Goal: Task Accomplishment & Management: Manage account settings

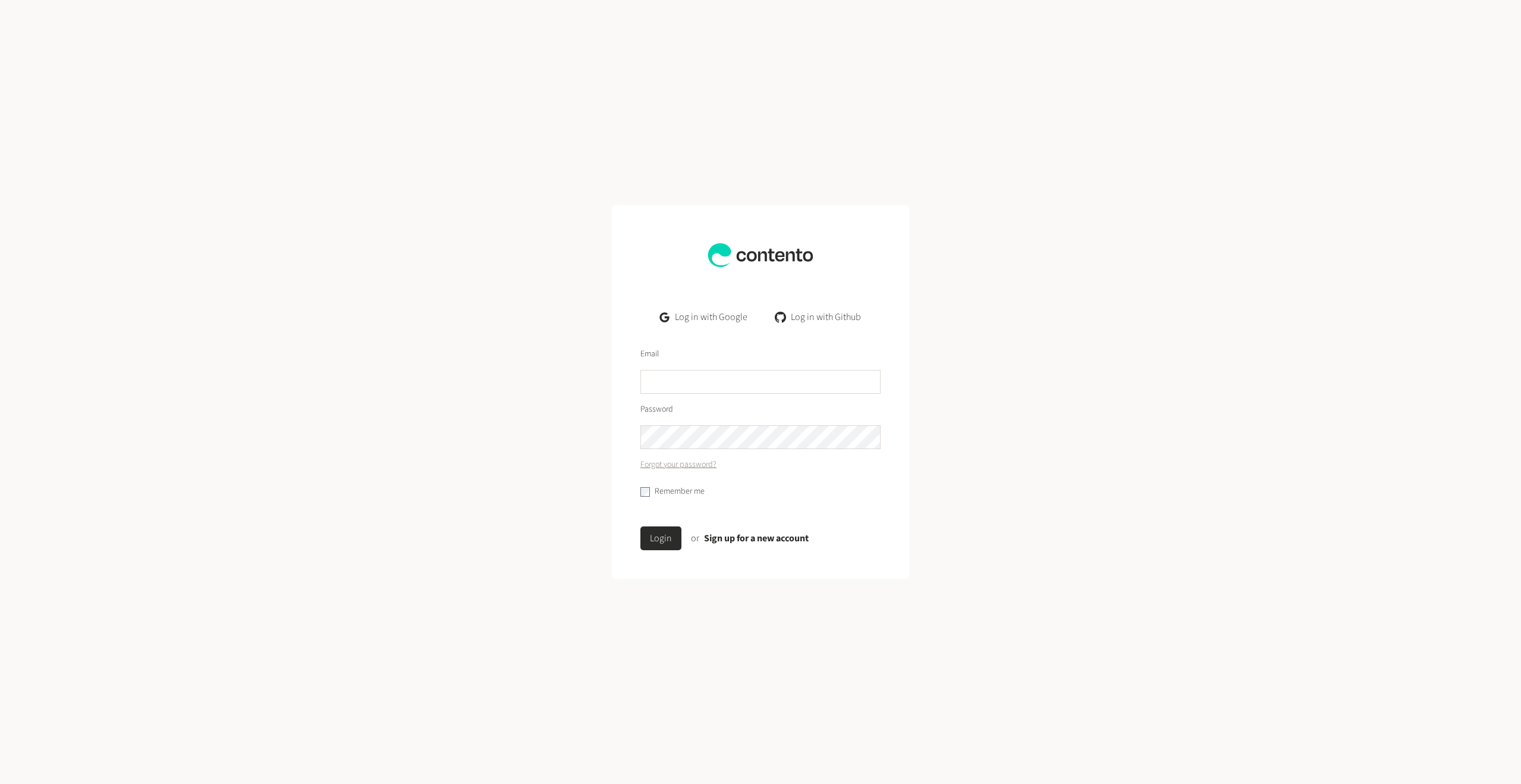
click at [695, 314] on link "Log in with Google" at bounding box center [703, 317] width 107 height 24
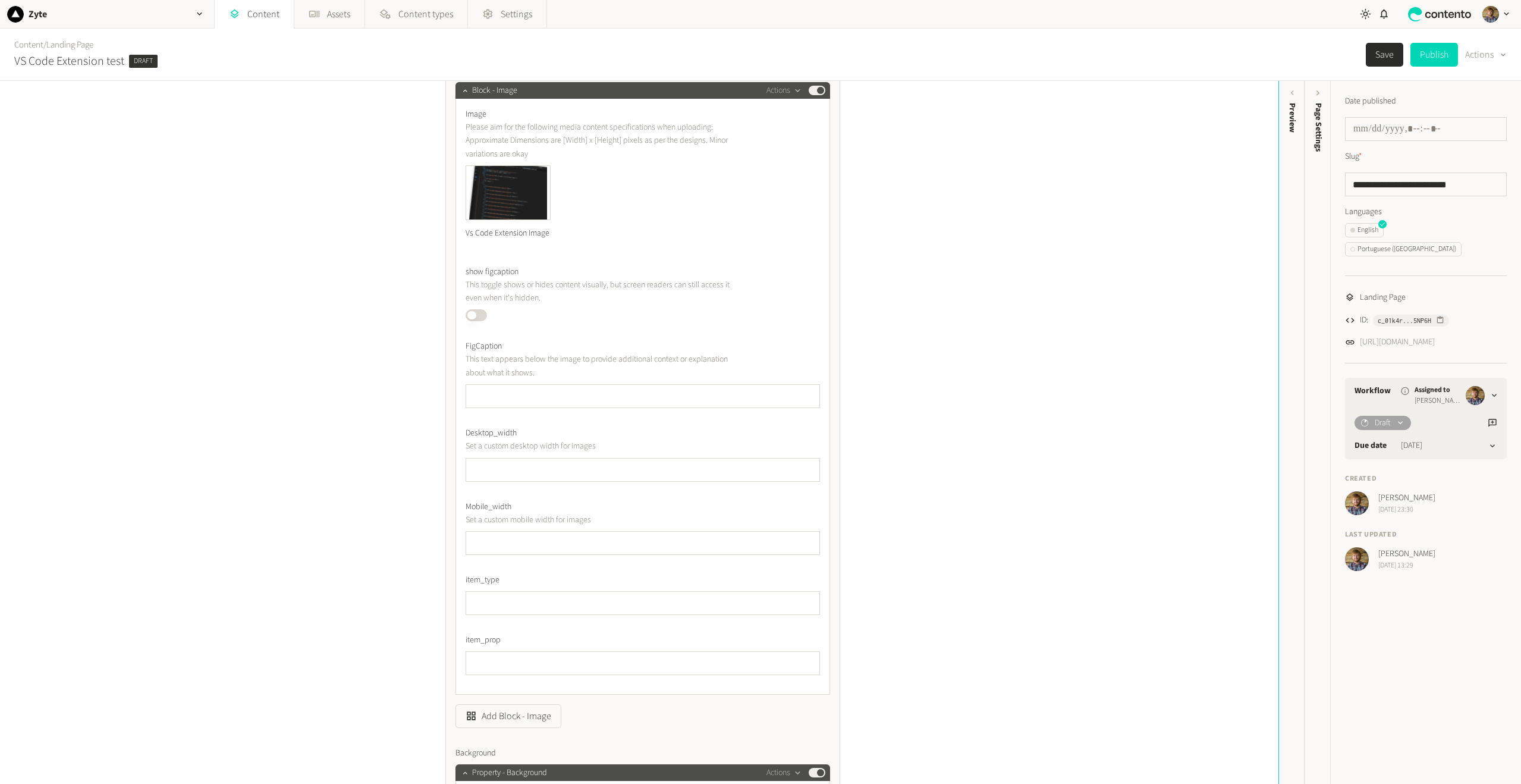
scroll to position [1010, 0]
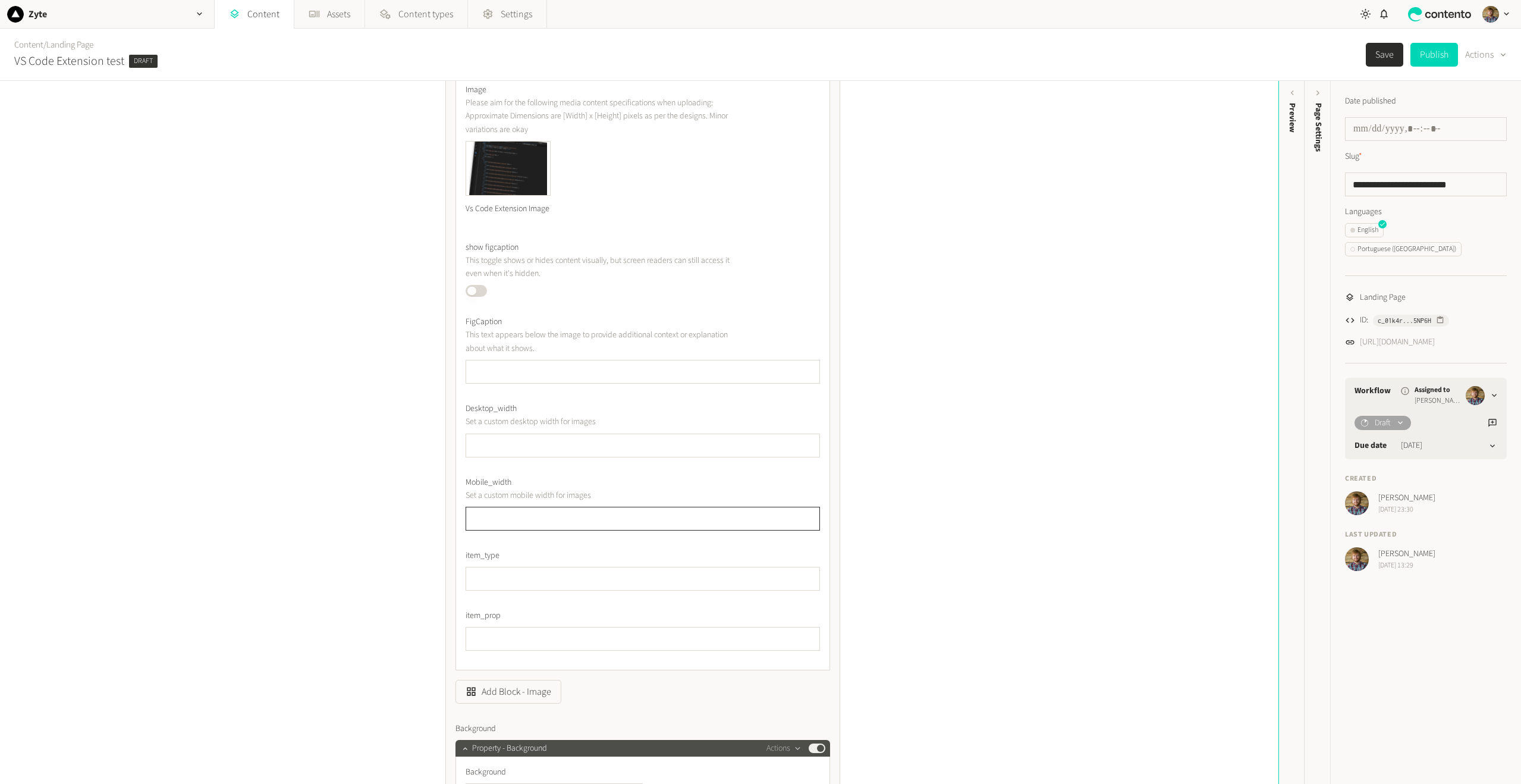
click at [533, 531] on input "text" at bounding box center [642, 519] width 354 height 24
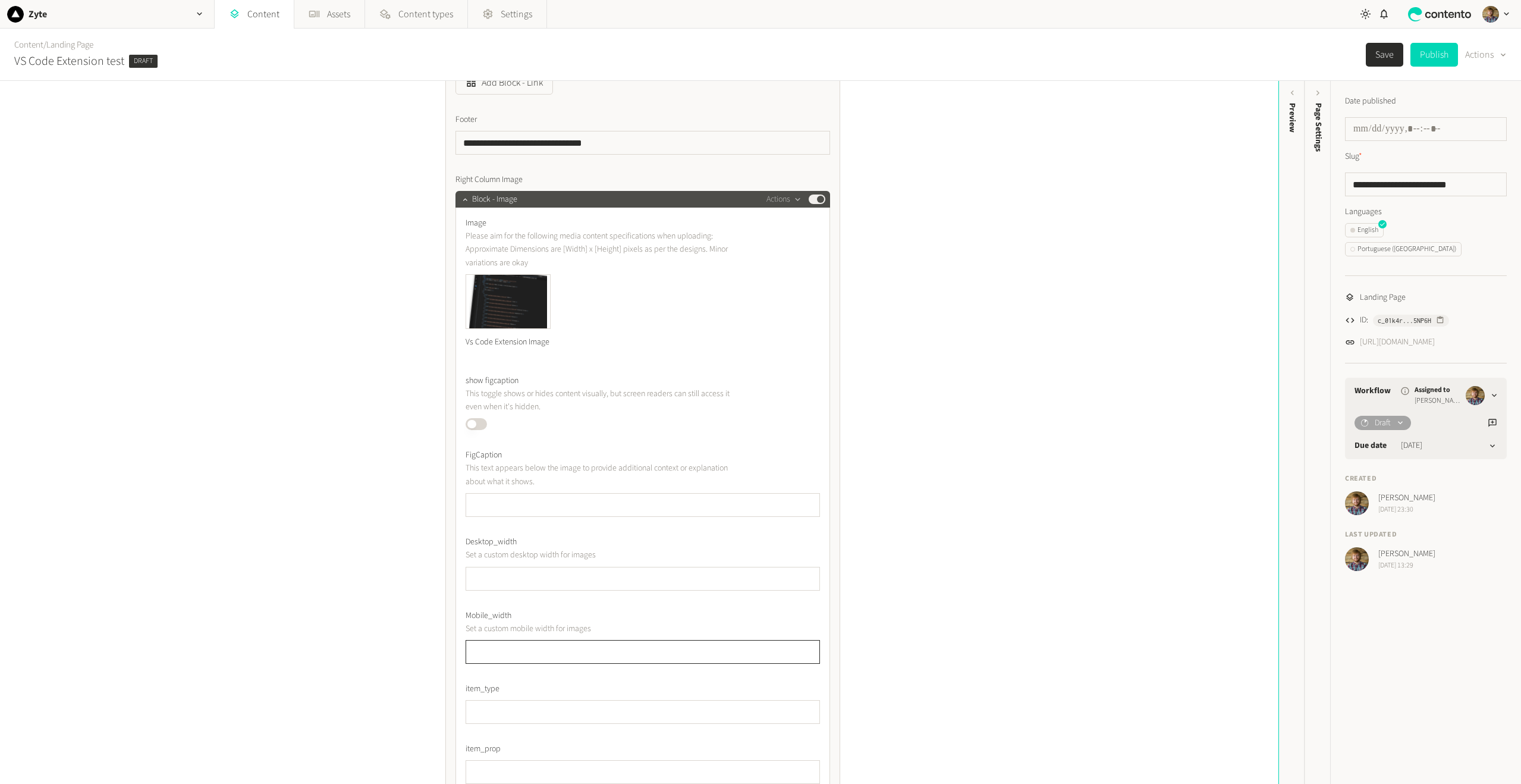
scroll to position [773, 0]
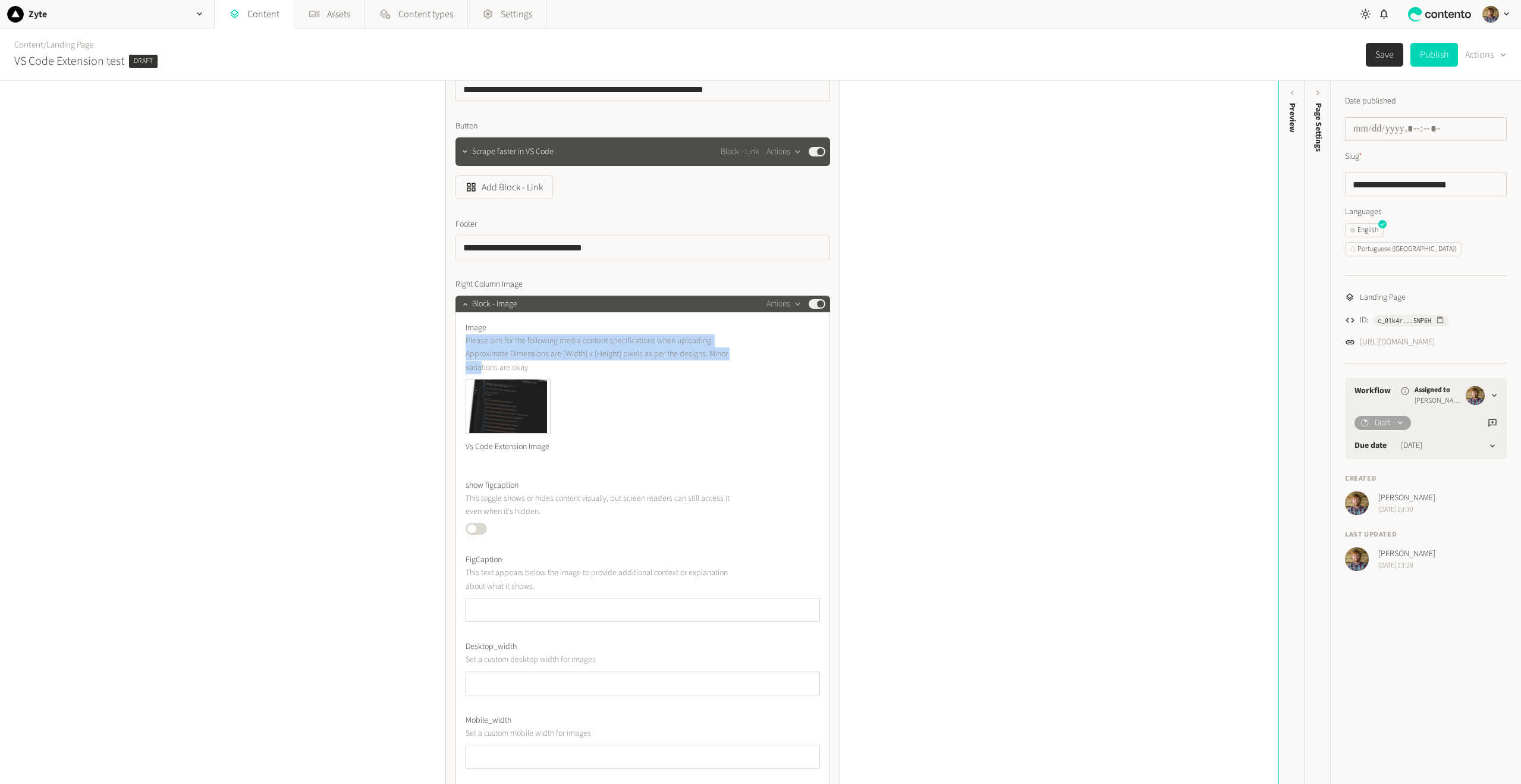
drag, startPoint x: 502, startPoint y: 364, endPoint x: 557, endPoint y: 333, distance: 63.1
click at [557, 333] on div "Image Please aim for the following media content specifications when uploading:…" at bounding box center [642, 348] width 354 height 53
click at [629, 372] on p "Please aim for the following media content specifications when uploading: Appro…" at bounding box center [600, 354] width 271 height 40
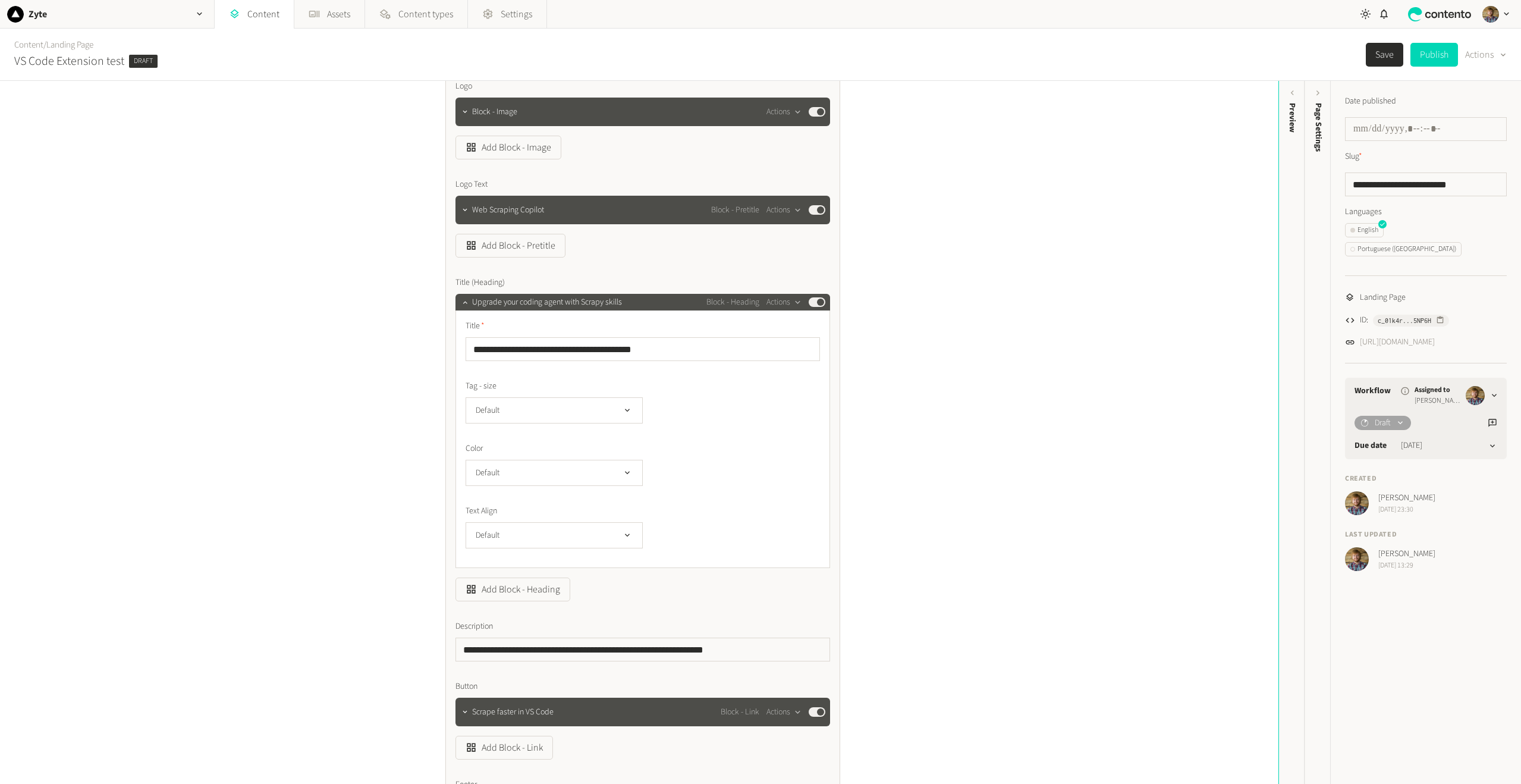
scroll to position [60, 0]
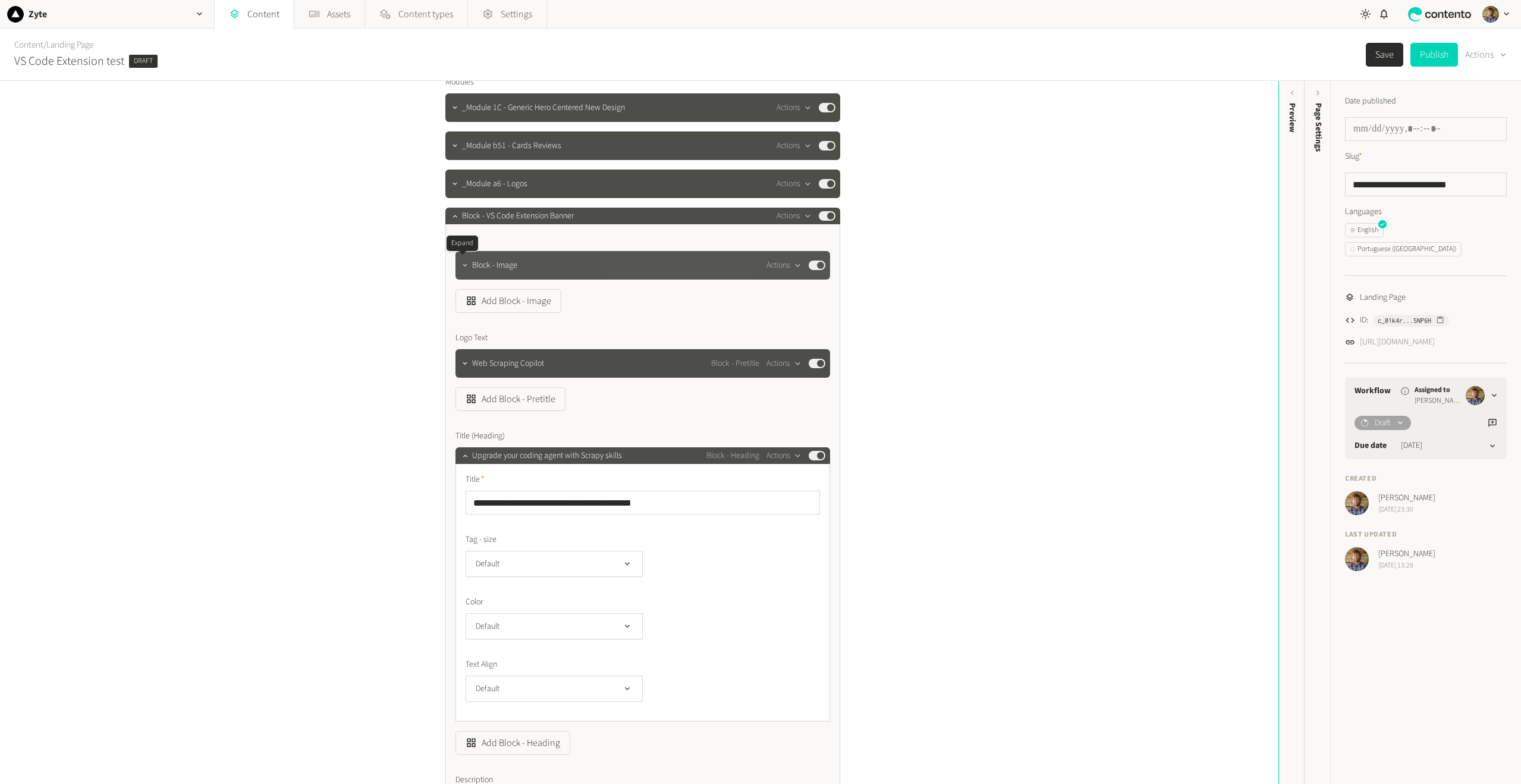
click at [464, 268] on icon "button" at bounding box center [464, 264] width 8 height 8
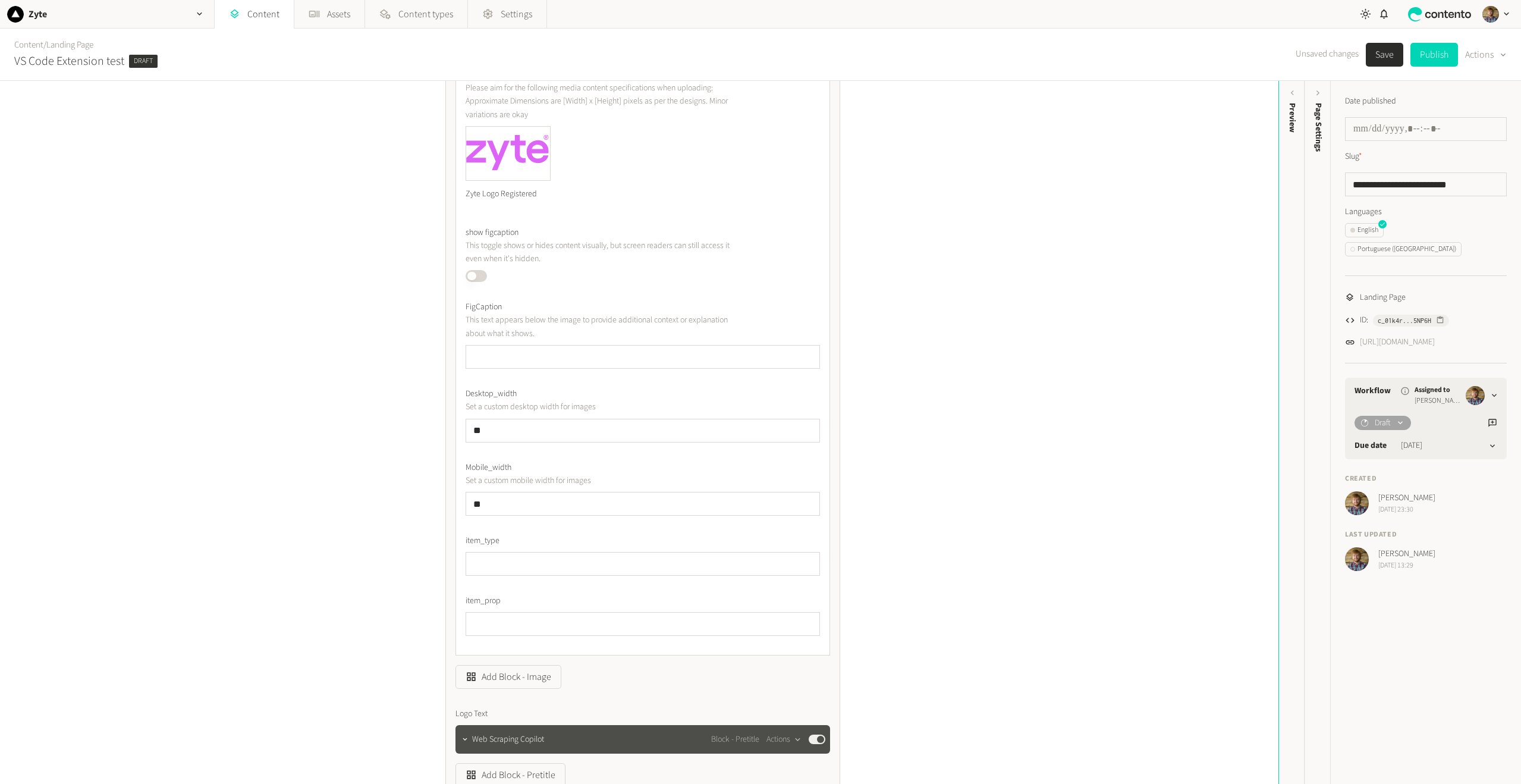
scroll to position [238, 0]
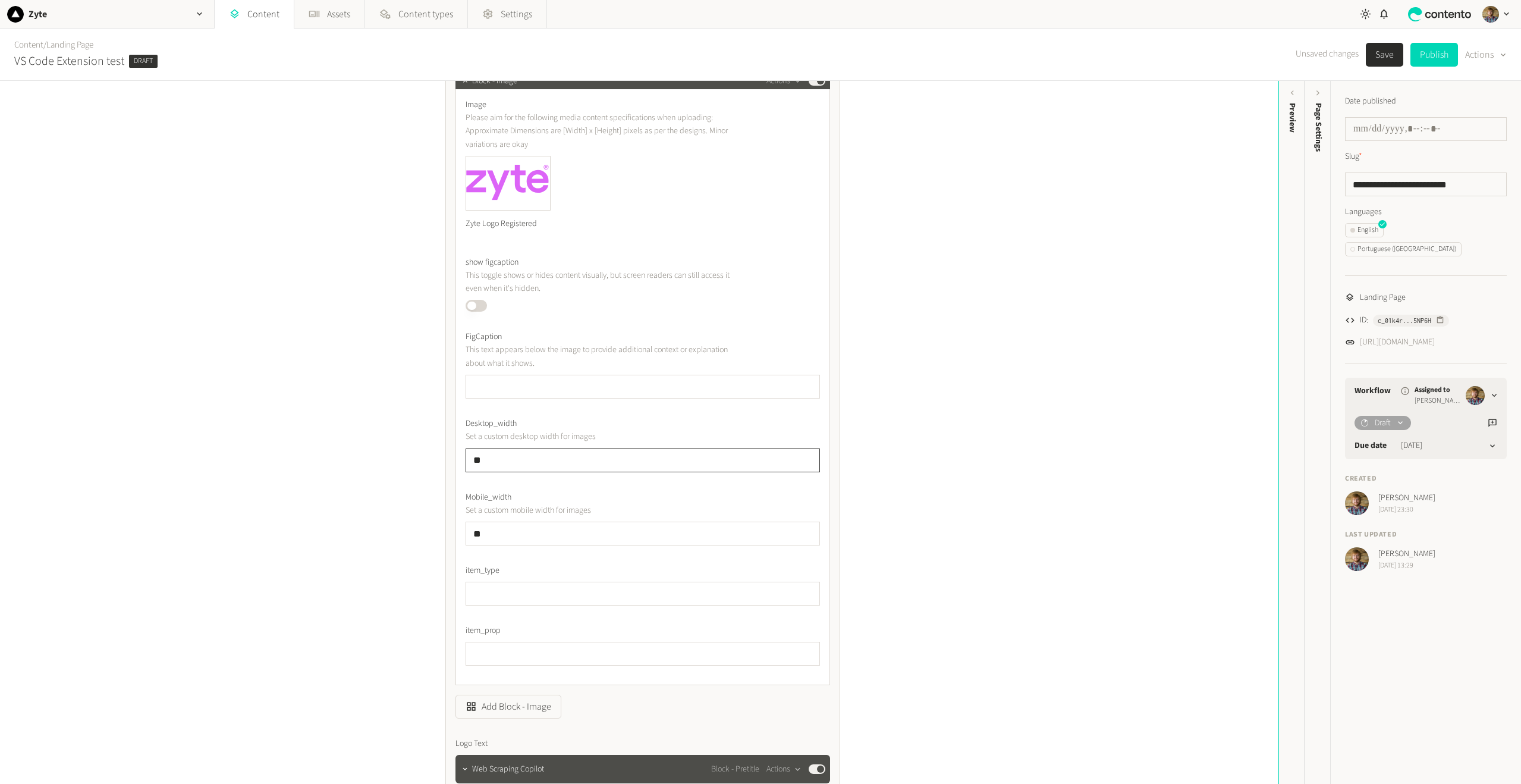
drag, startPoint x: 526, startPoint y: 462, endPoint x: 311, endPoint y: 454, distance: 215.1
click at [311, 454] on div "Structure Modules _Module 1C - Generic Hero Centered New Design Actions Publish…" at bounding box center [639, 432] width 1278 height 703
type input "**"
drag, startPoint x: 531, startPoint y: 531, endPoint x: 371, endPoint y: 528, distance: 160.0
click at [357, 526] on div "Structure Modules _Module 1C - Generic Hero Centered New Design Actions Publish…" at bounding box center [639, 432] width 1278 height 703
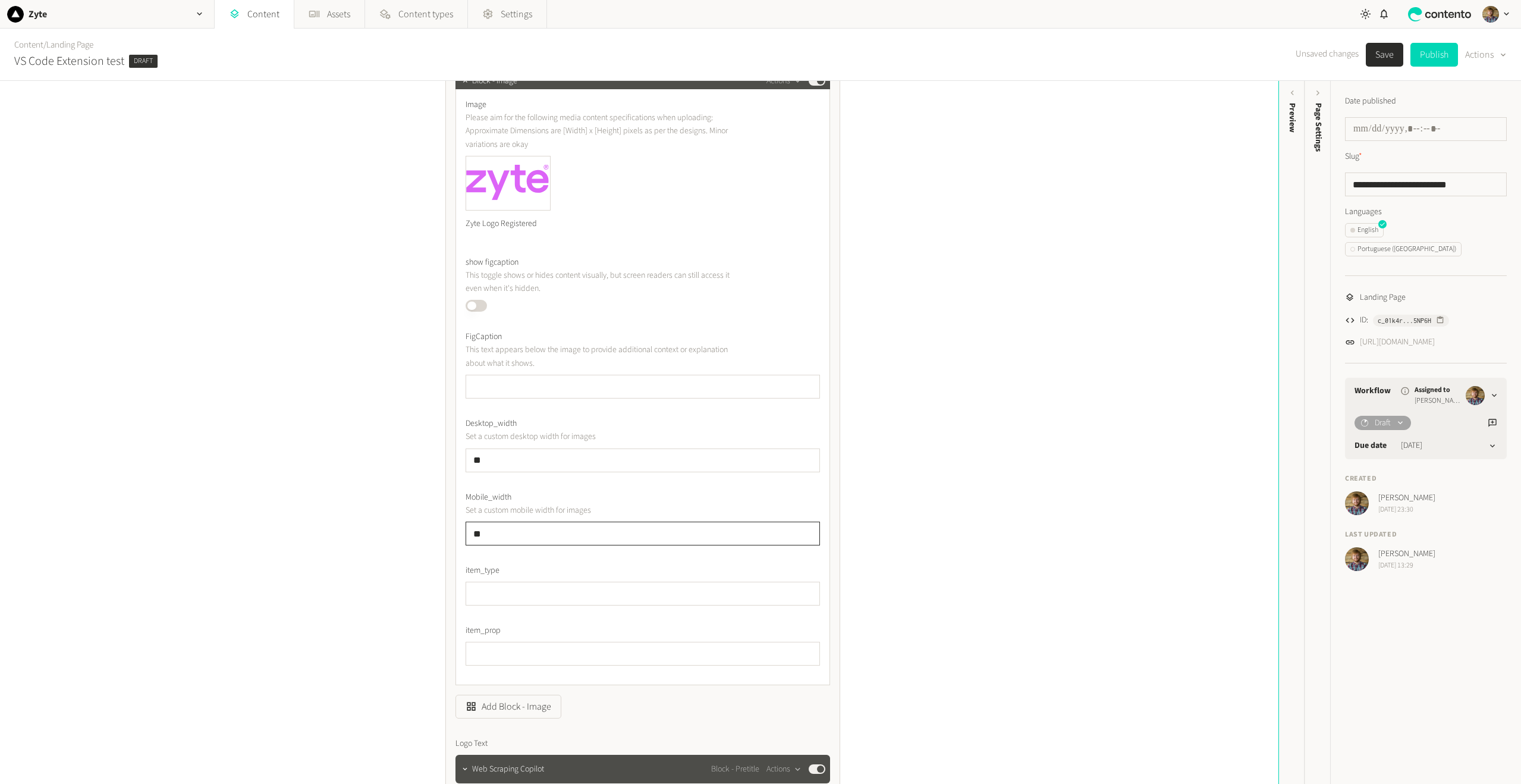
type input "**"
click at [1379, 54] on button "Save" at bounding box center [1384, 54] width 37 height 24
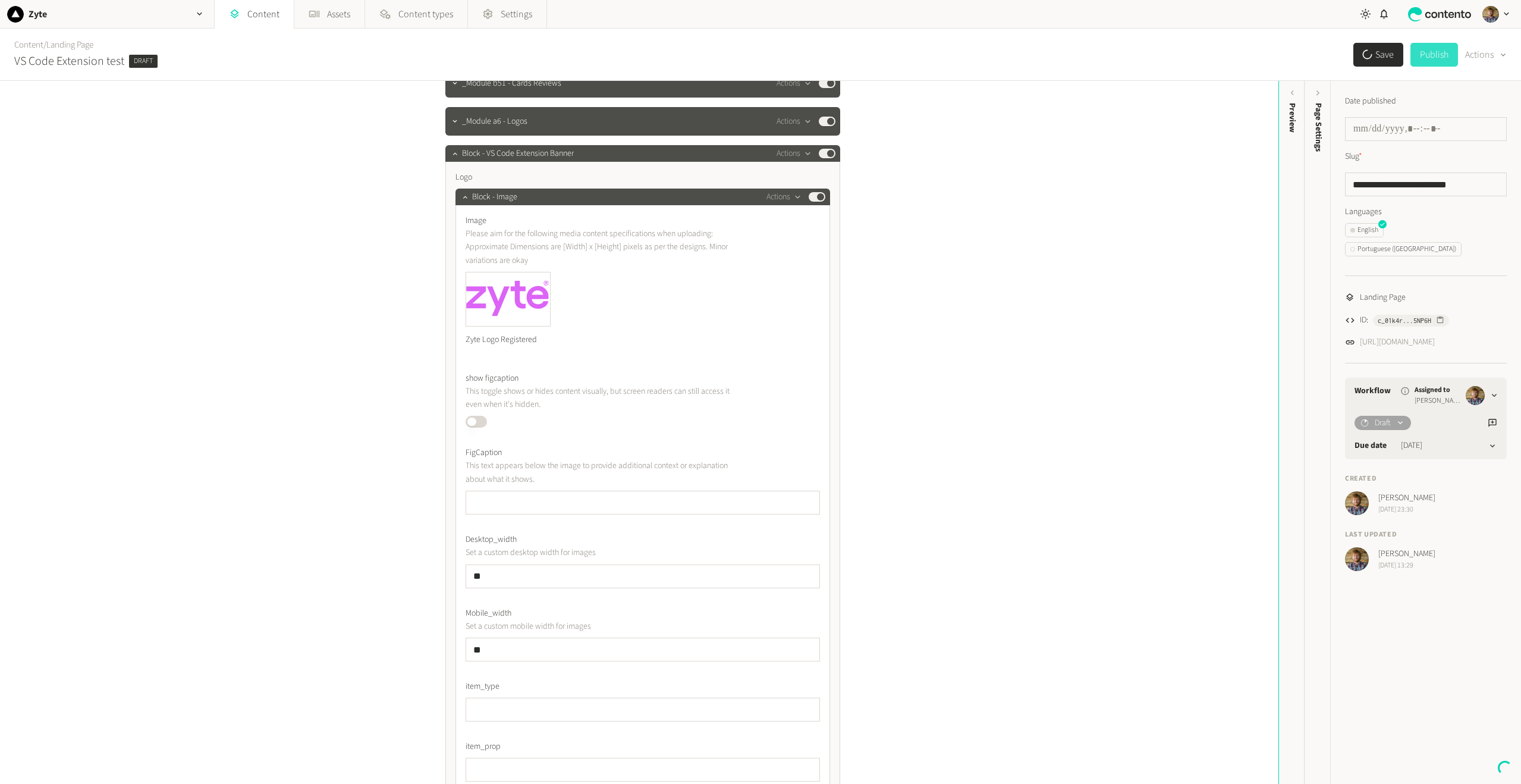
scroll to position [119, 0]
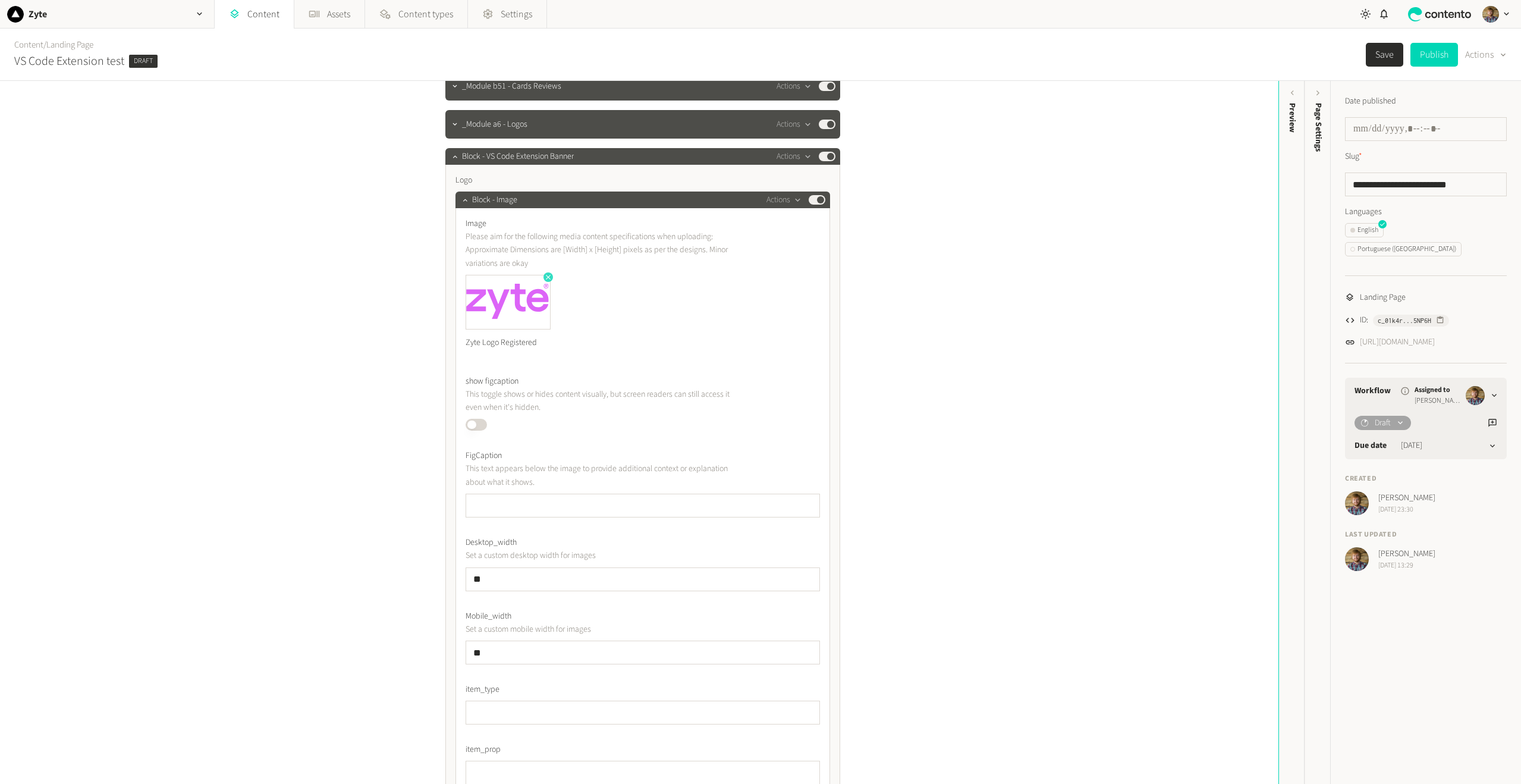
click at [544, 276] on icon "button" at bounding box center [548, 276] width 8 height 8
click at [529, 282] on button "Add an asset" at bounding box center [506, 286] width 81 height 24
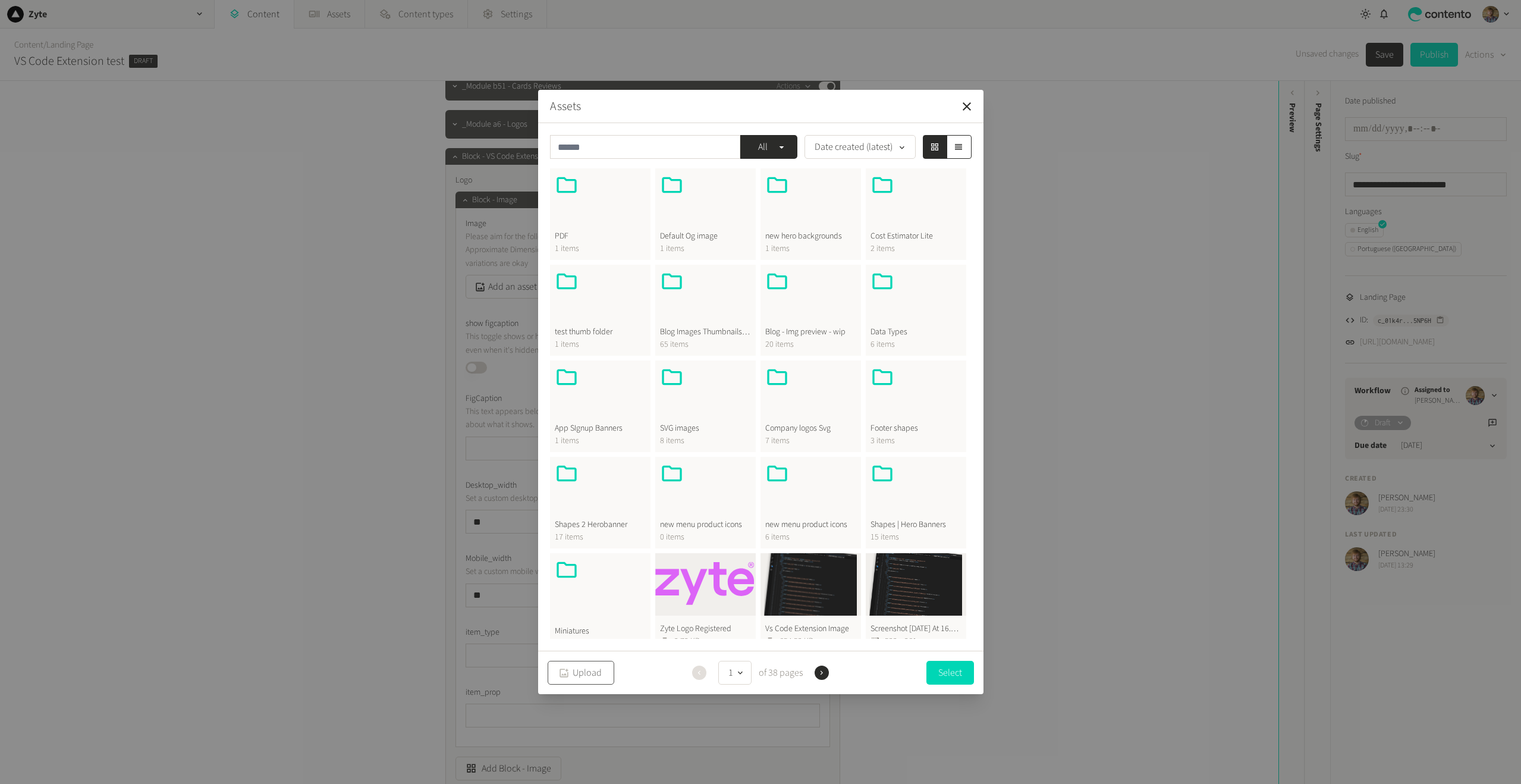
click at [582, 678] on button "Upload" at bounding box center [581, 673] width 67 height 24
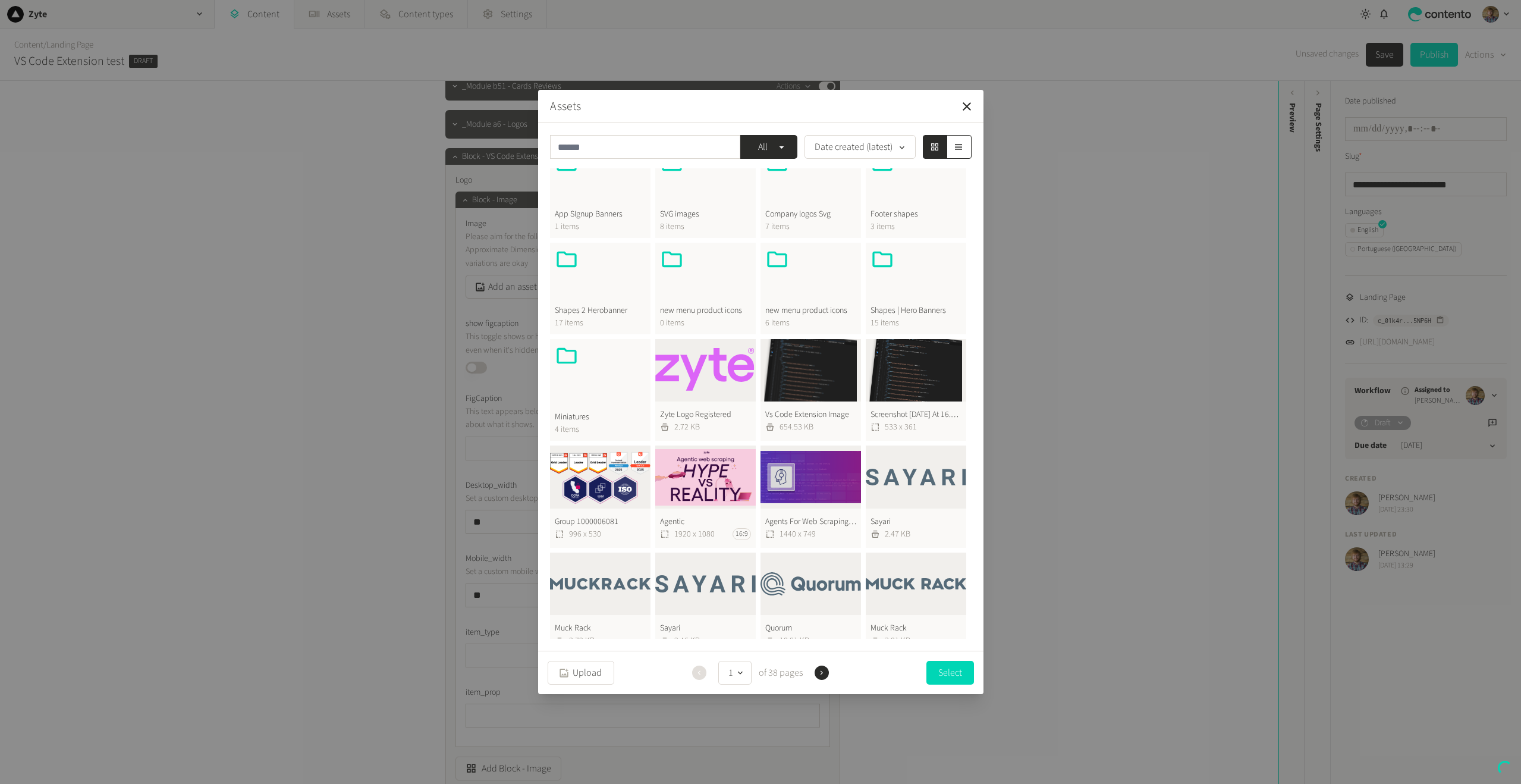
scroll to position [0, 0]
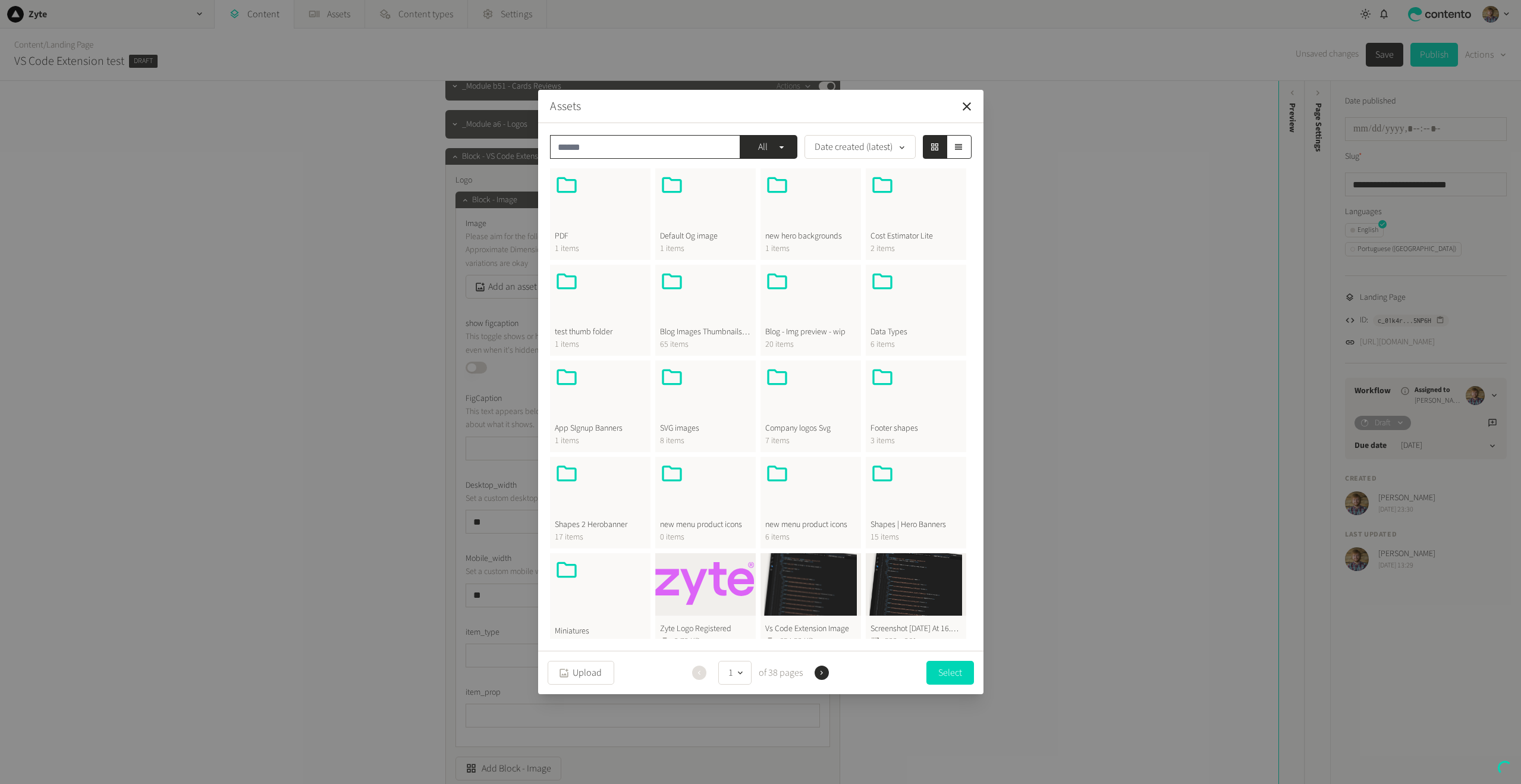
click at [602, 148] on input "text" at bounding box center [645, 147] width 190 height 24
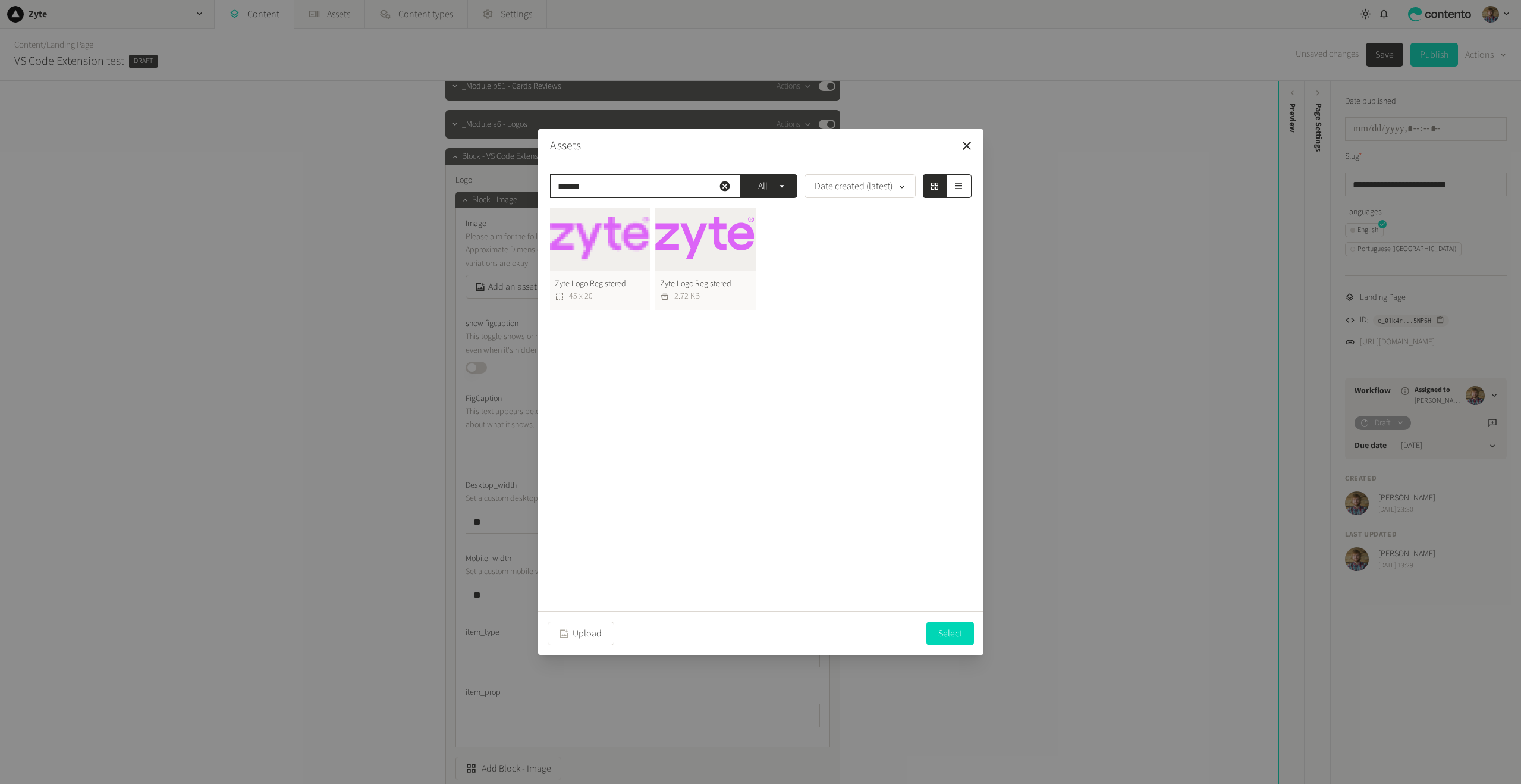
type input "******"
click at [603, 245] on button "Zyte Logo Registered 45 x 20" at bounding box center [599, 258] width 100 height 102
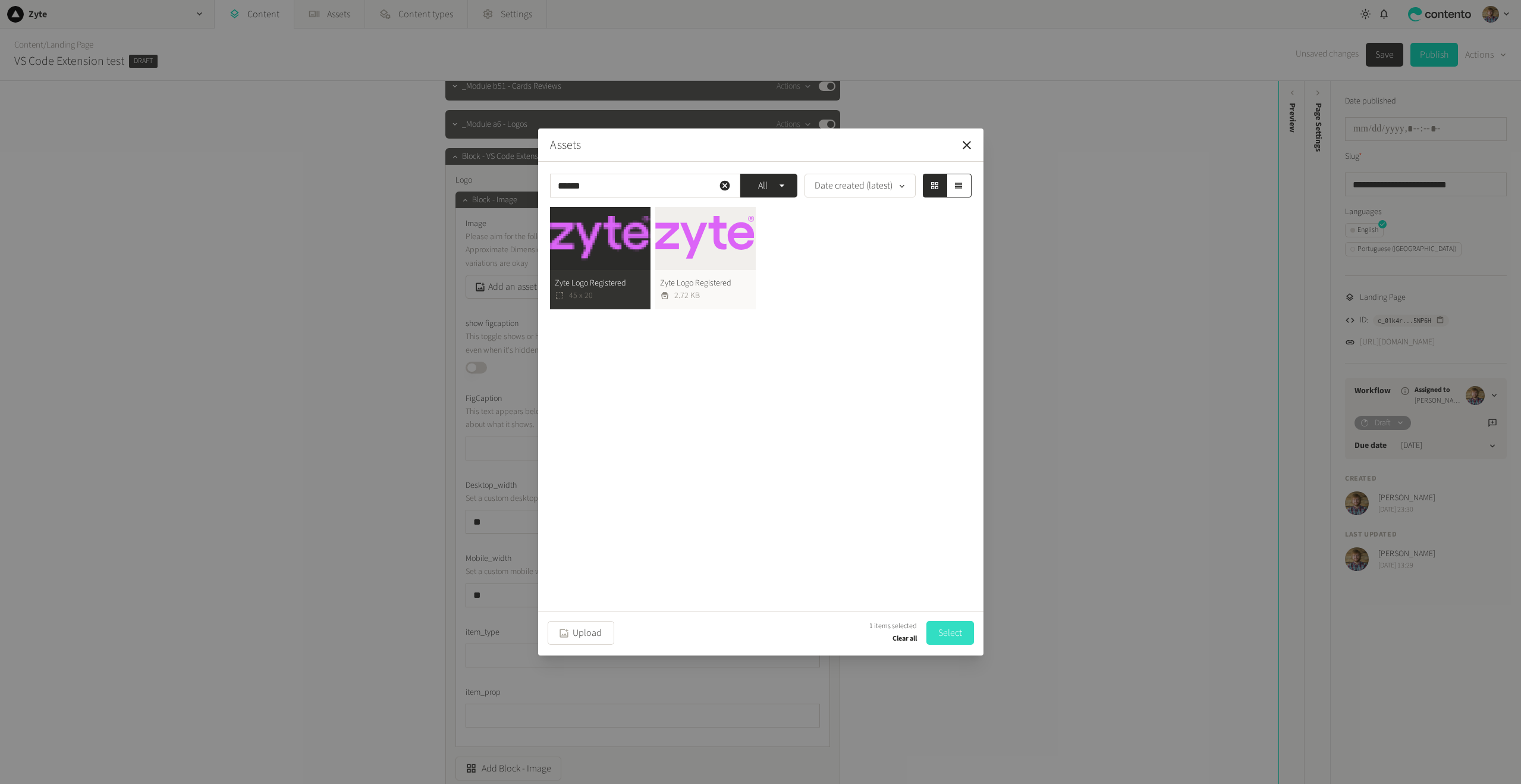
click at [953, 631] on button "Select" at bounding box center [950, 633] width 48 height 24
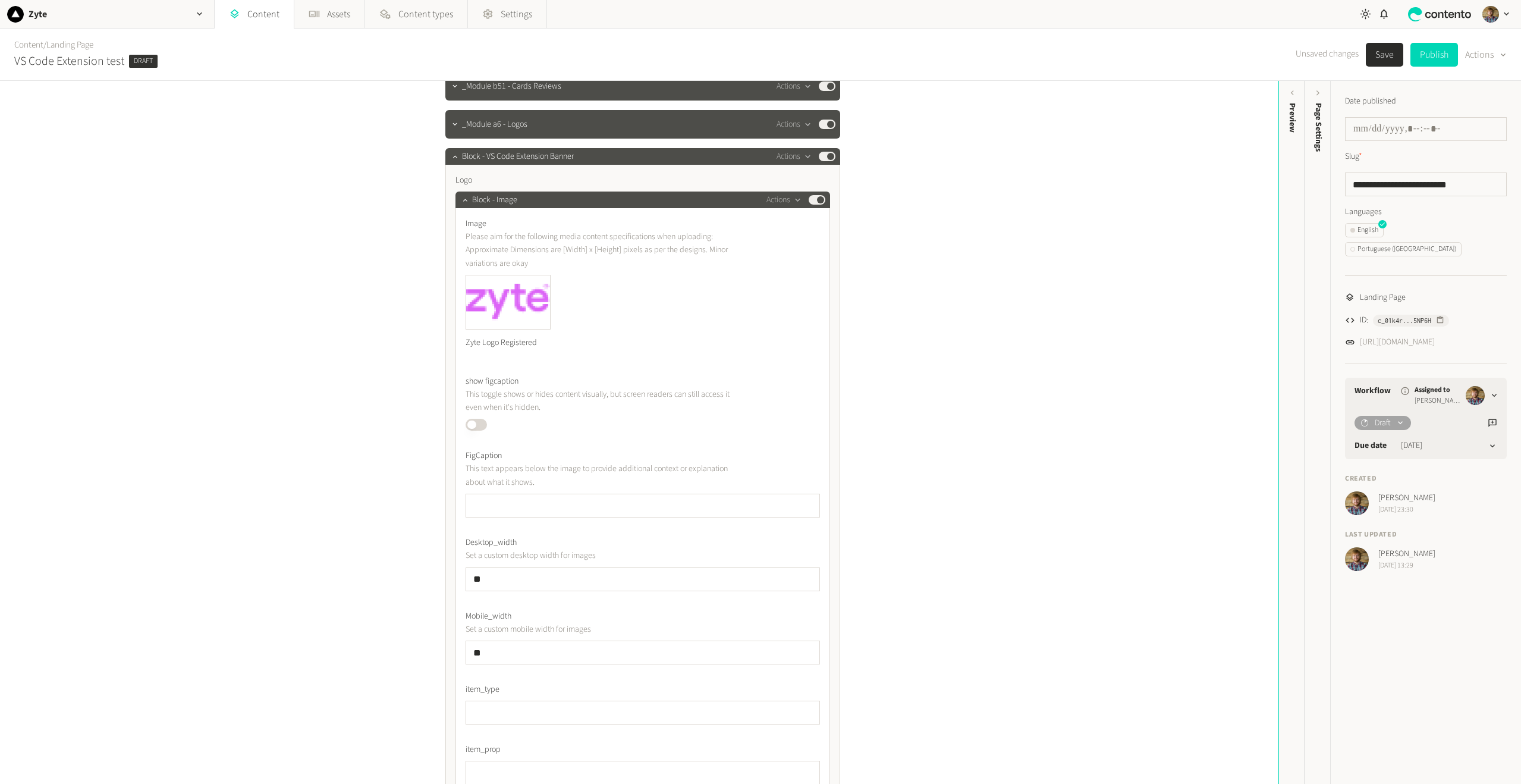
click at [1380, 59] on button "Save" at bounding box center [1384, 54] width 37 height 24
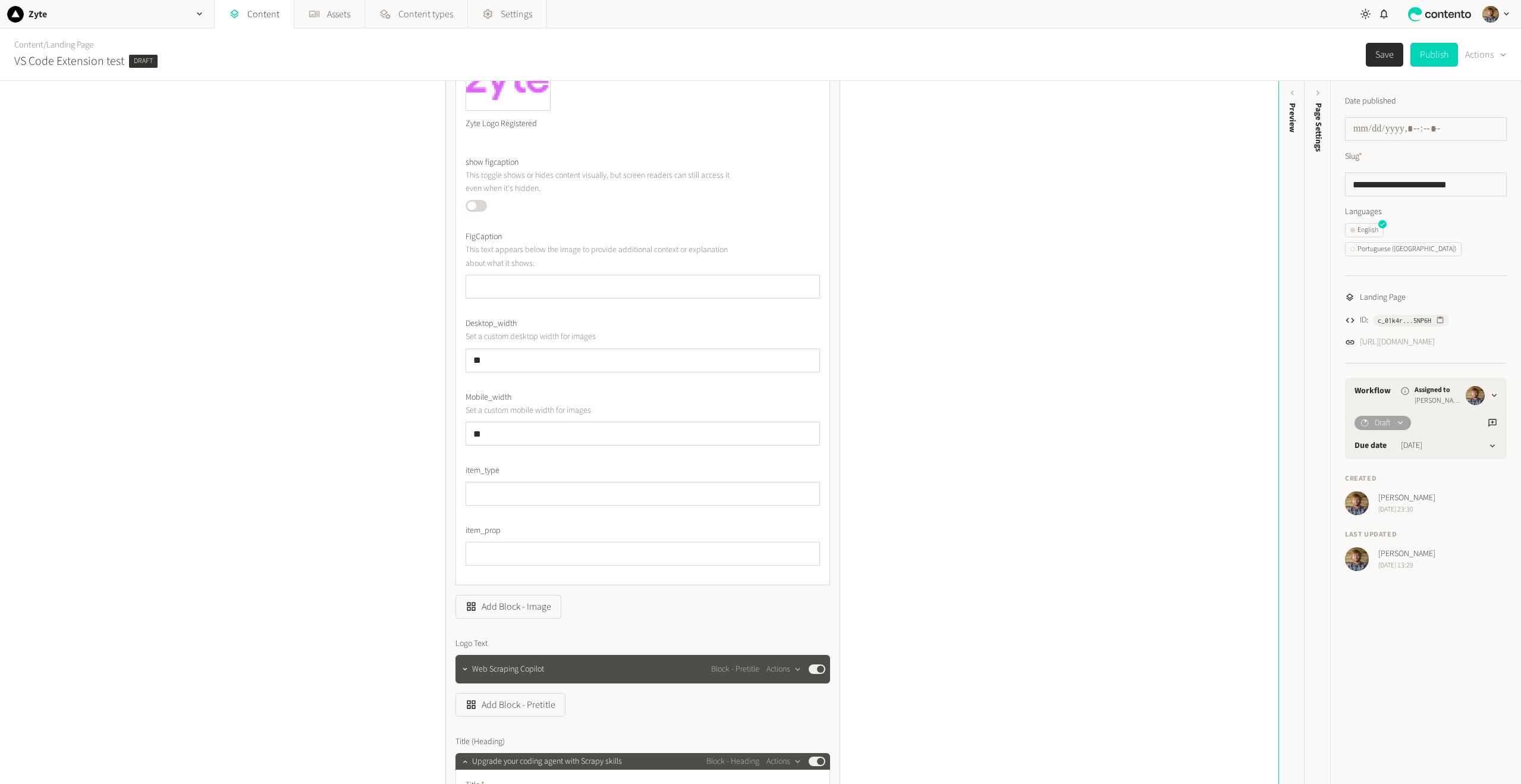
scroll to position [357, 0]
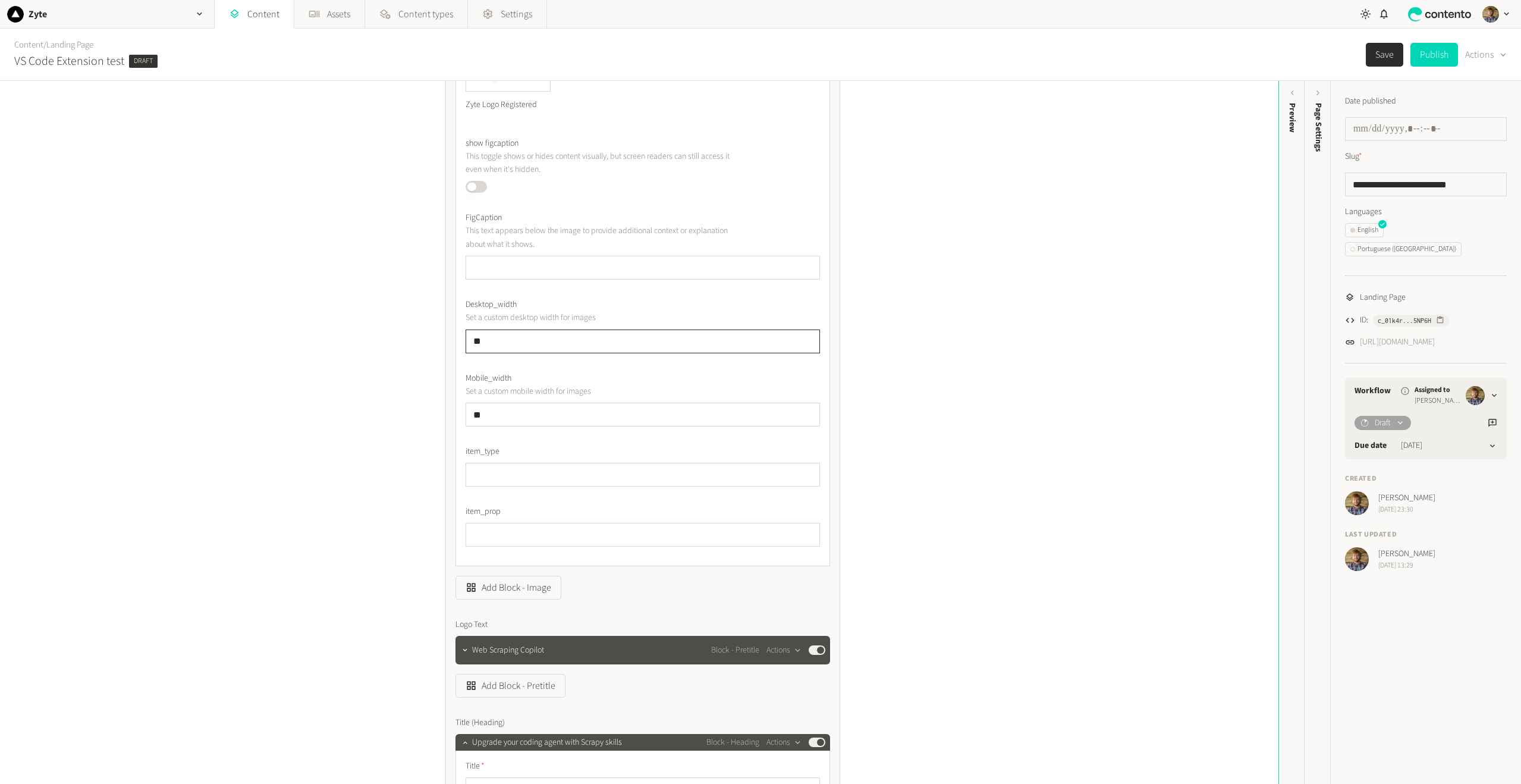
drag, startPoint x: 510, startPoint y: 334, endPoint x: 337, endPoint y: 339, distance: 173.1
click at [337, 339] on div "Structure Modules _Module 1C - Generic Hero Centered New Design Actions Publish…" at bounding box center [639, 432] width 1278 height 703
type input "**"
drag, startPoint x: 503, startPoint y: 413, endPoint x: 988, endPoint y: 342, distance: 490.2
click at [405, 411] on div "Structure Modules _Module 1C - Generic Hero Centered New Design Actions Publish…" at bounding box center [639, 432] width 1278 height 703
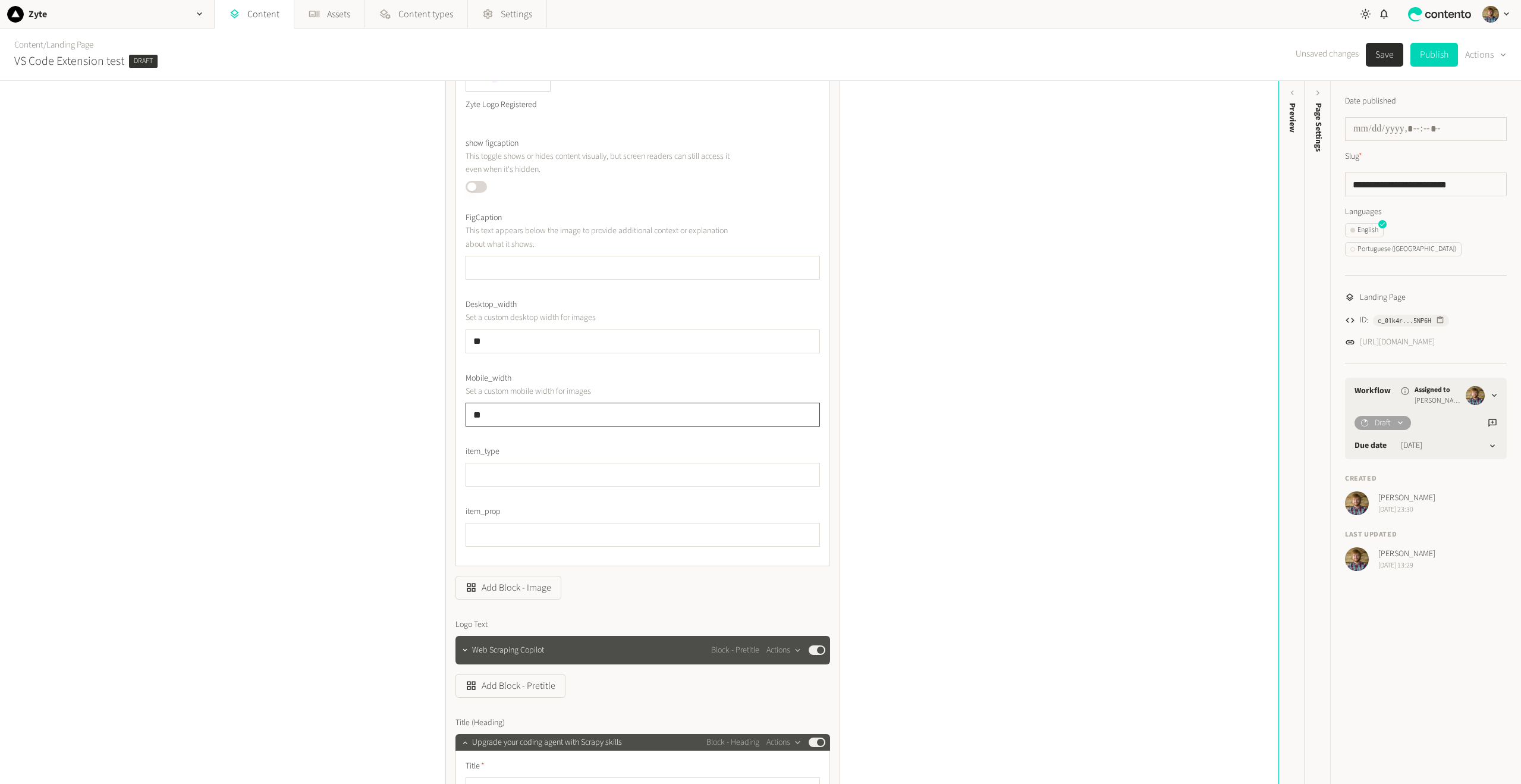
type input "**"
click at [1378, 54] on button "Save" at bounding box center [1384, 54] width 37 height 24
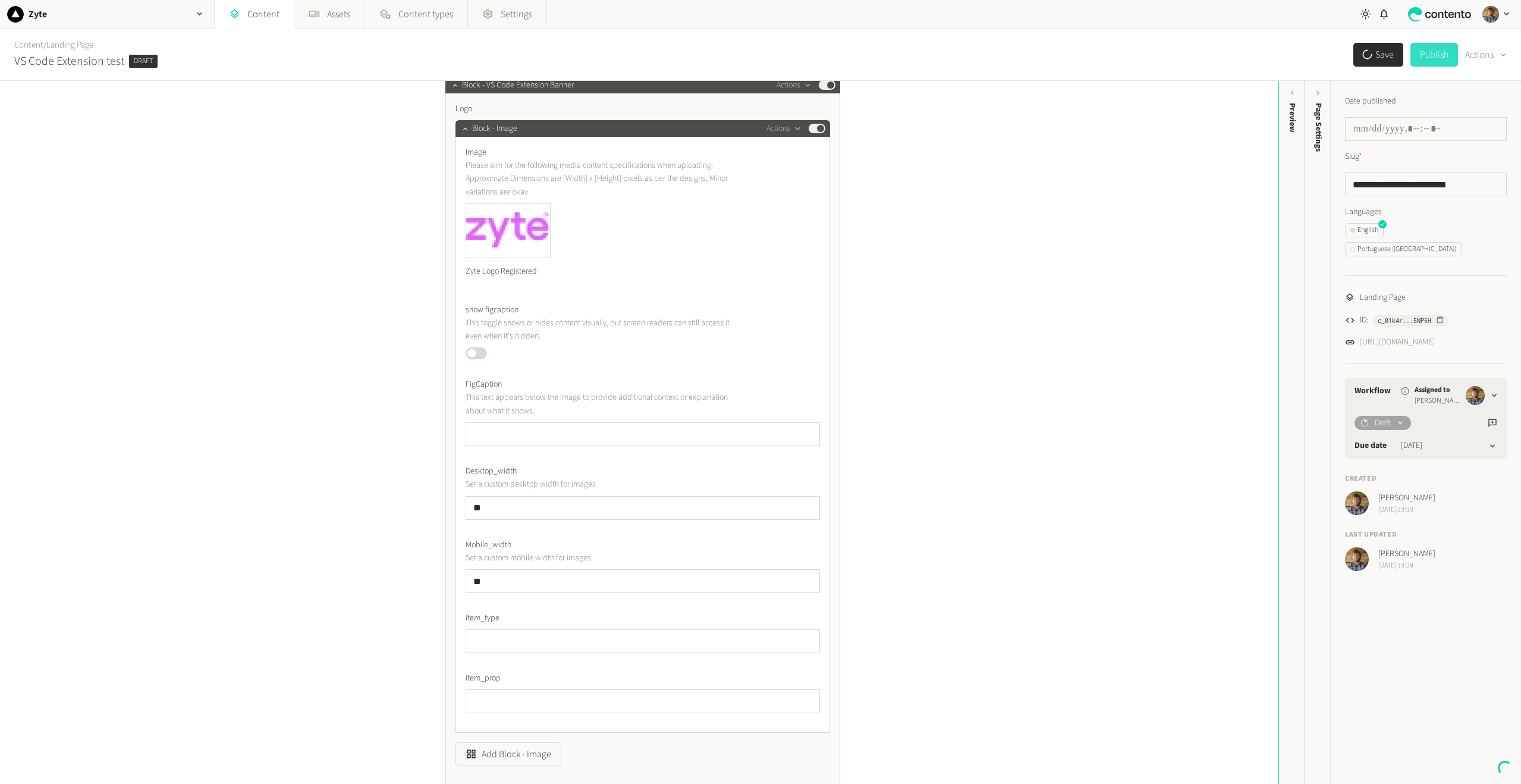
scroll to position [60, 0]
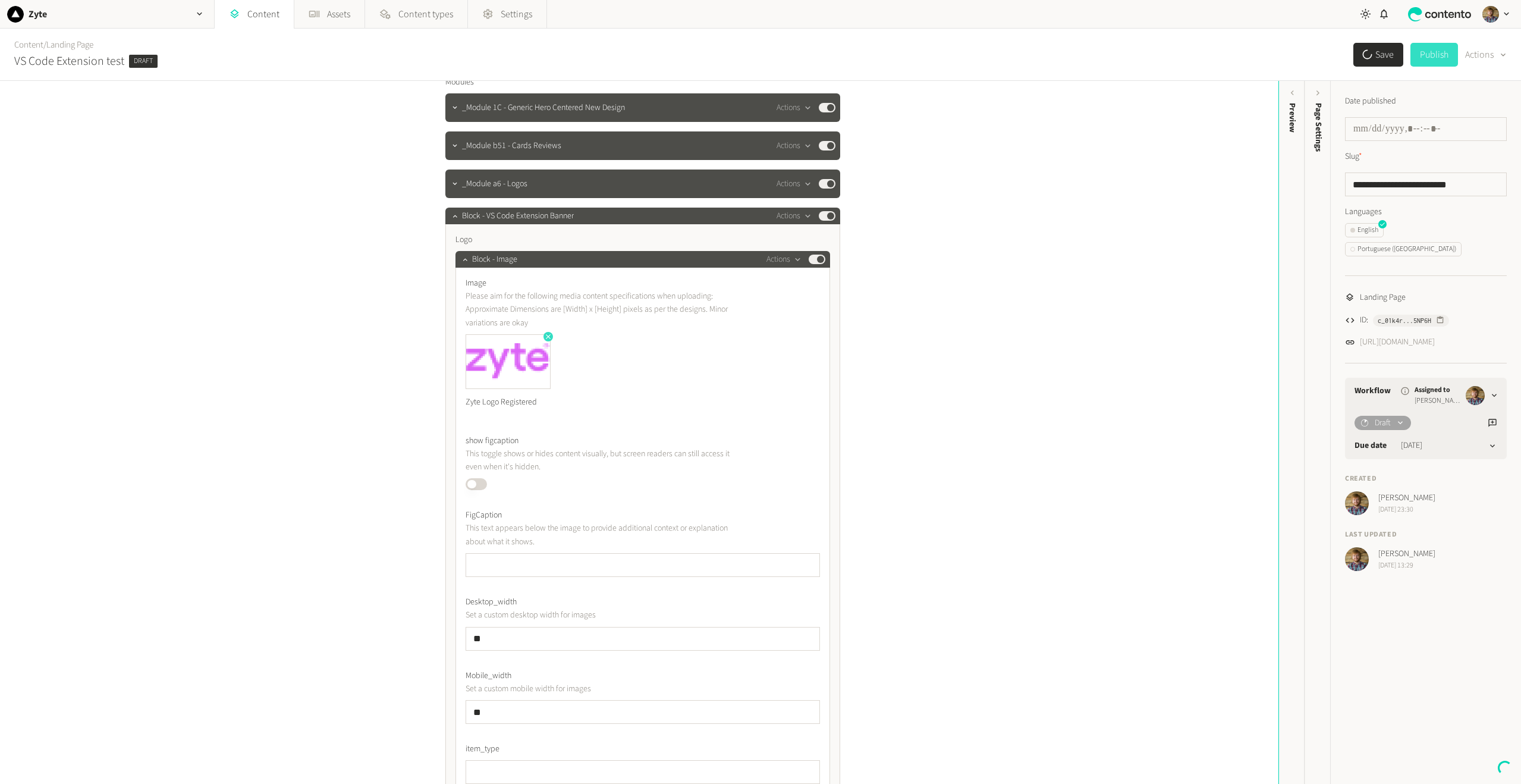
click at [544, 334] on icon "button" at bounding box center [548, 336] width 8 height 8
click at [521, 349] on button "Add an asset" at bounding box center [506, 346] width 81 height 24
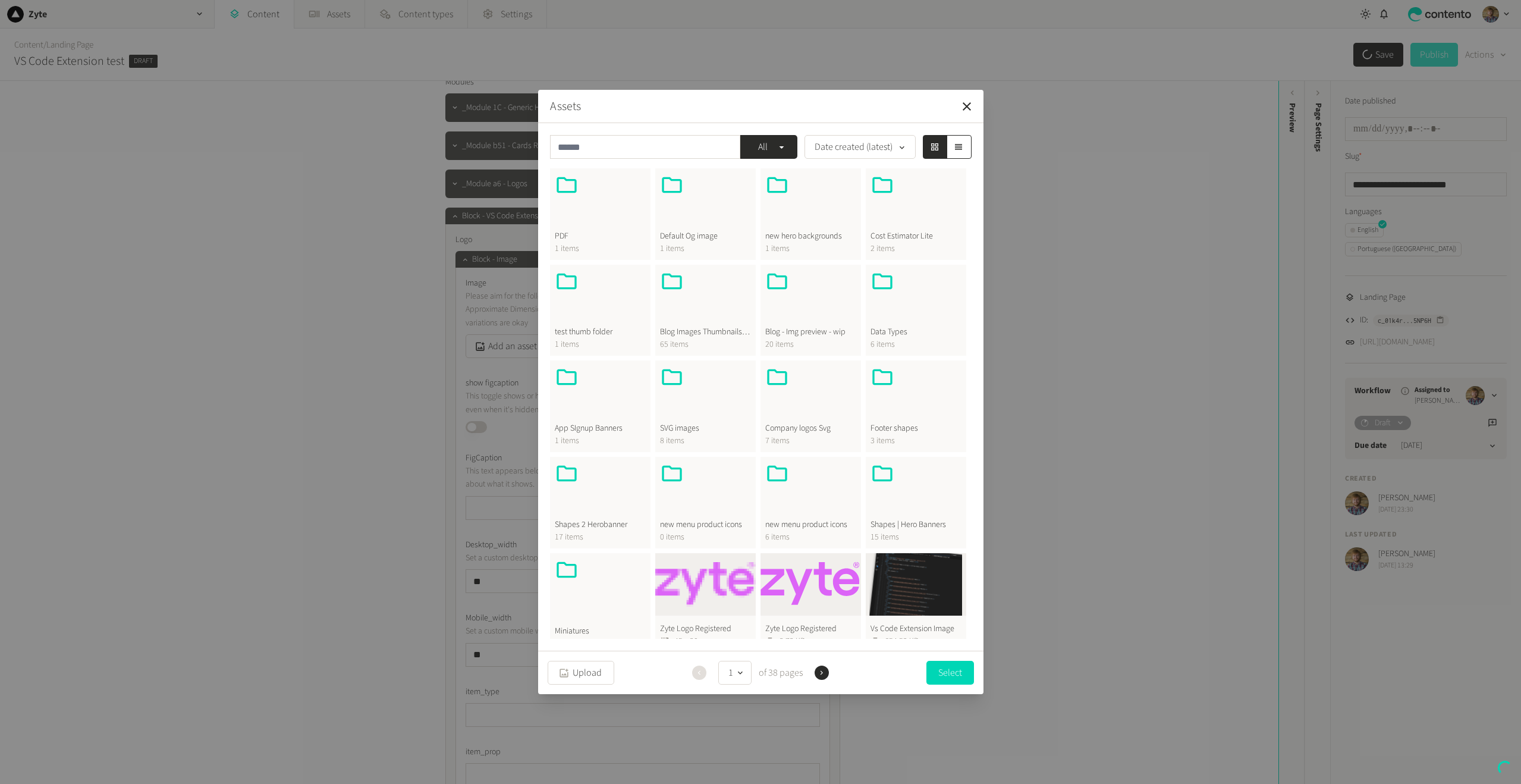
click at [811, 593] on button "Zyte Logo Registered 2.72 KB" at bounding box center [810, 604] width 100 height 102
click at [959, 668] on button "Select" at bounding box center [950, 672] width 48 height 24
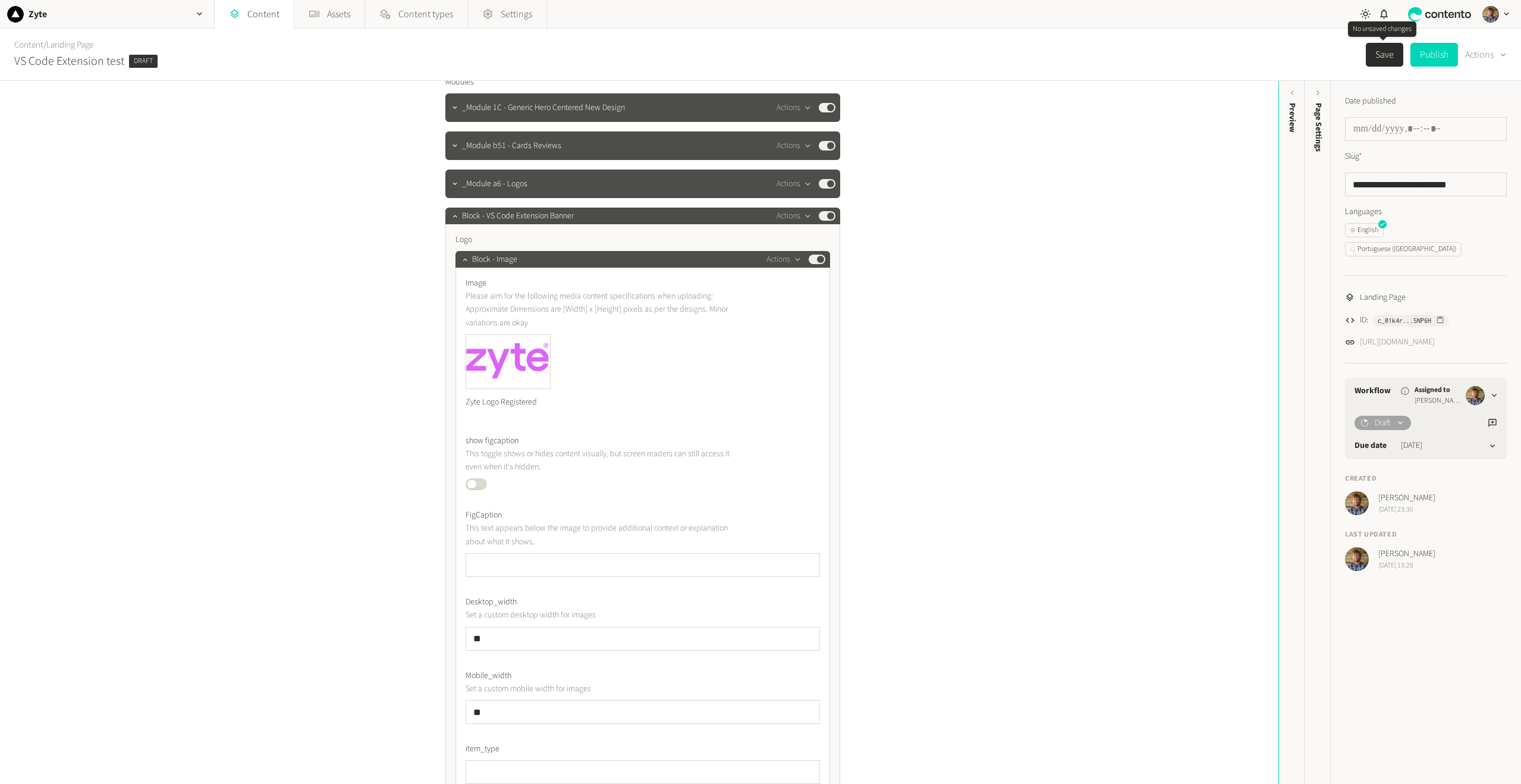
click at [1373, 52] on button "Save" at bounding box center [1384, 54] width 37 height 24
click at [462, 261] on icon "button" at bounding box center [464, 259] width 8 height 8
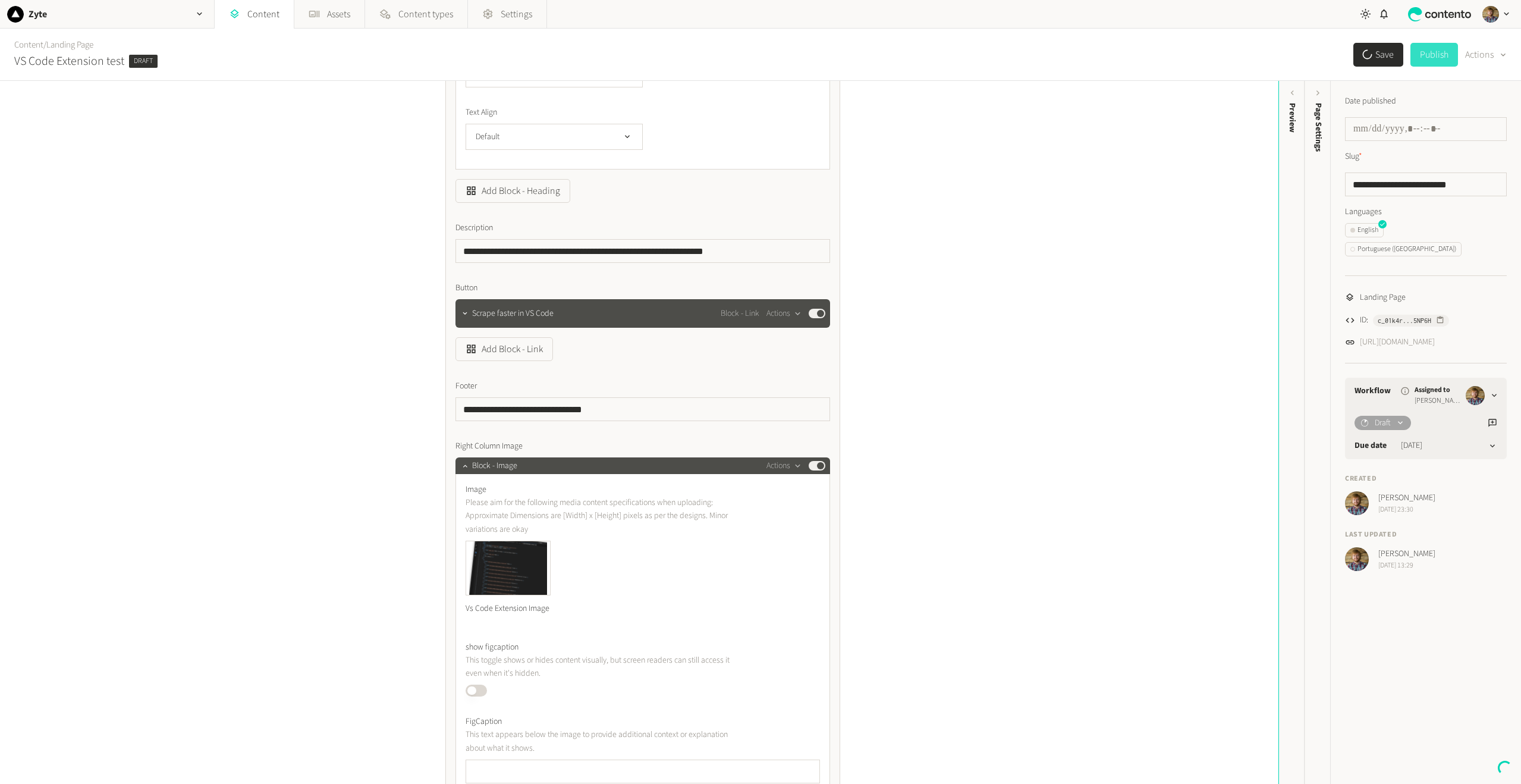
scroll to position [654, 0]
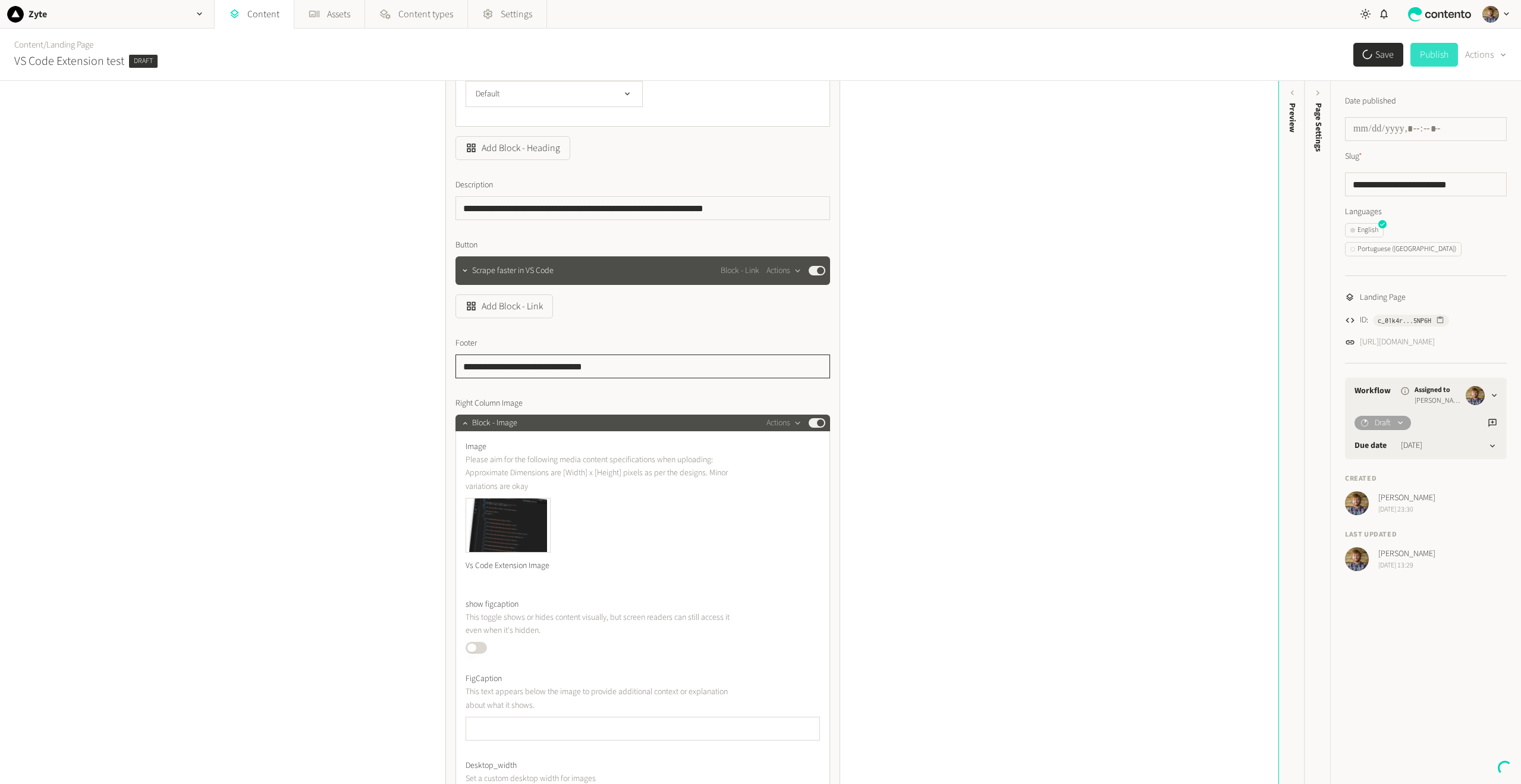
click at [636, 366] on input "**********" at bounding box center [643, 366] width 375 height 24
click at [892, 318] on div "**********" at bounding box center [639, 432] width 1278 height 703
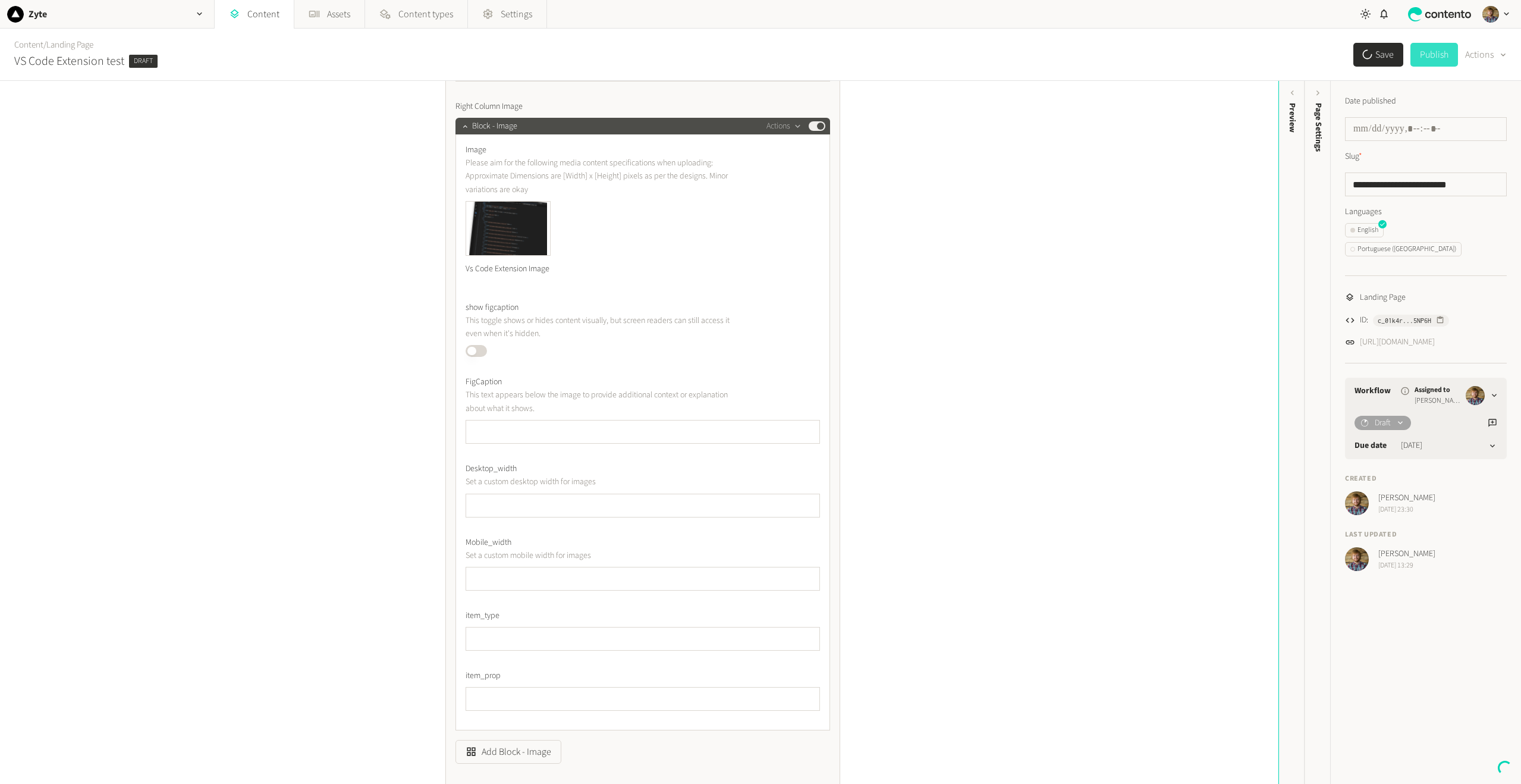
scroll to position [773, 0]
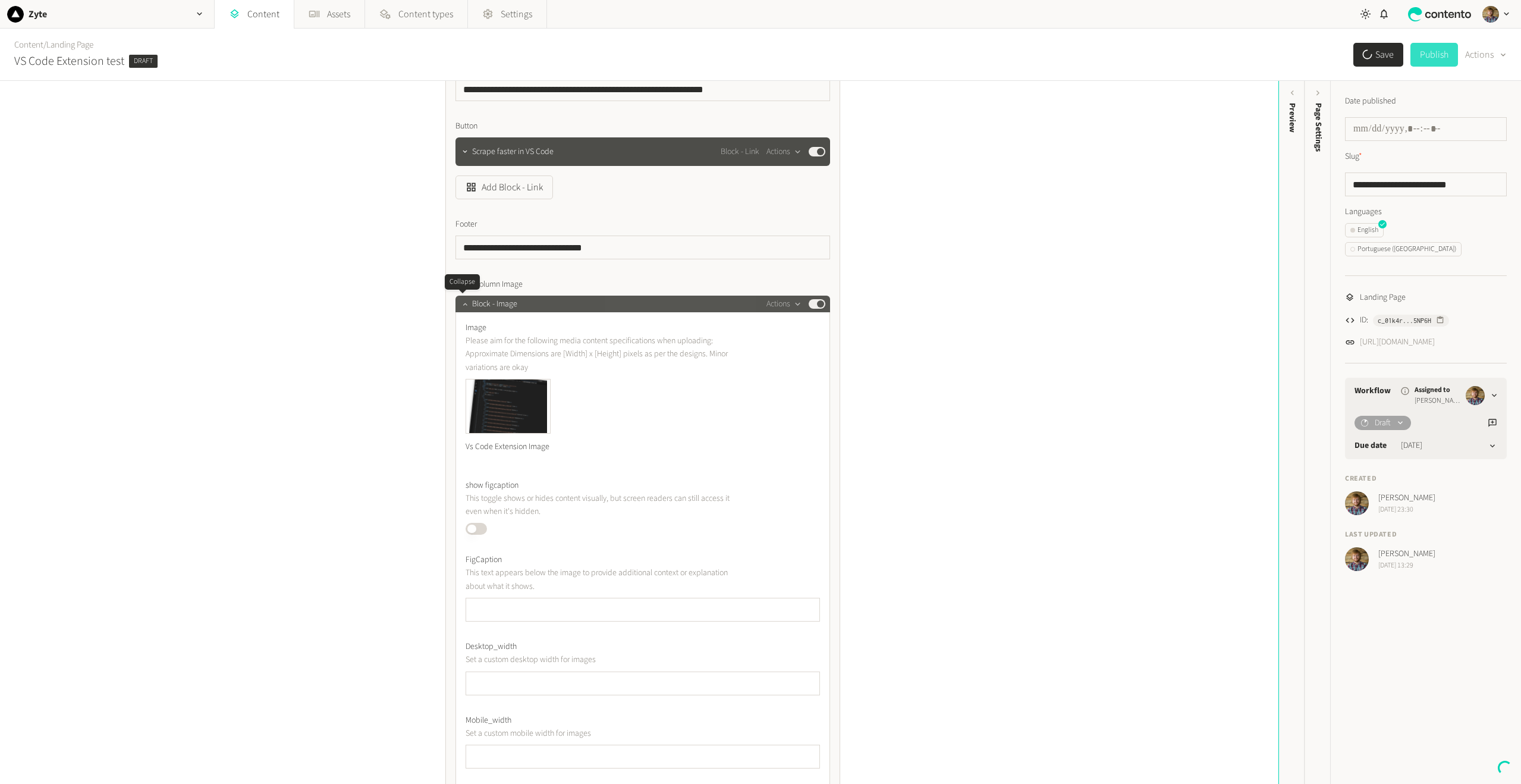
click at [461, 302] on icon "button" at bounding box center [464, 303] width 8 height 8
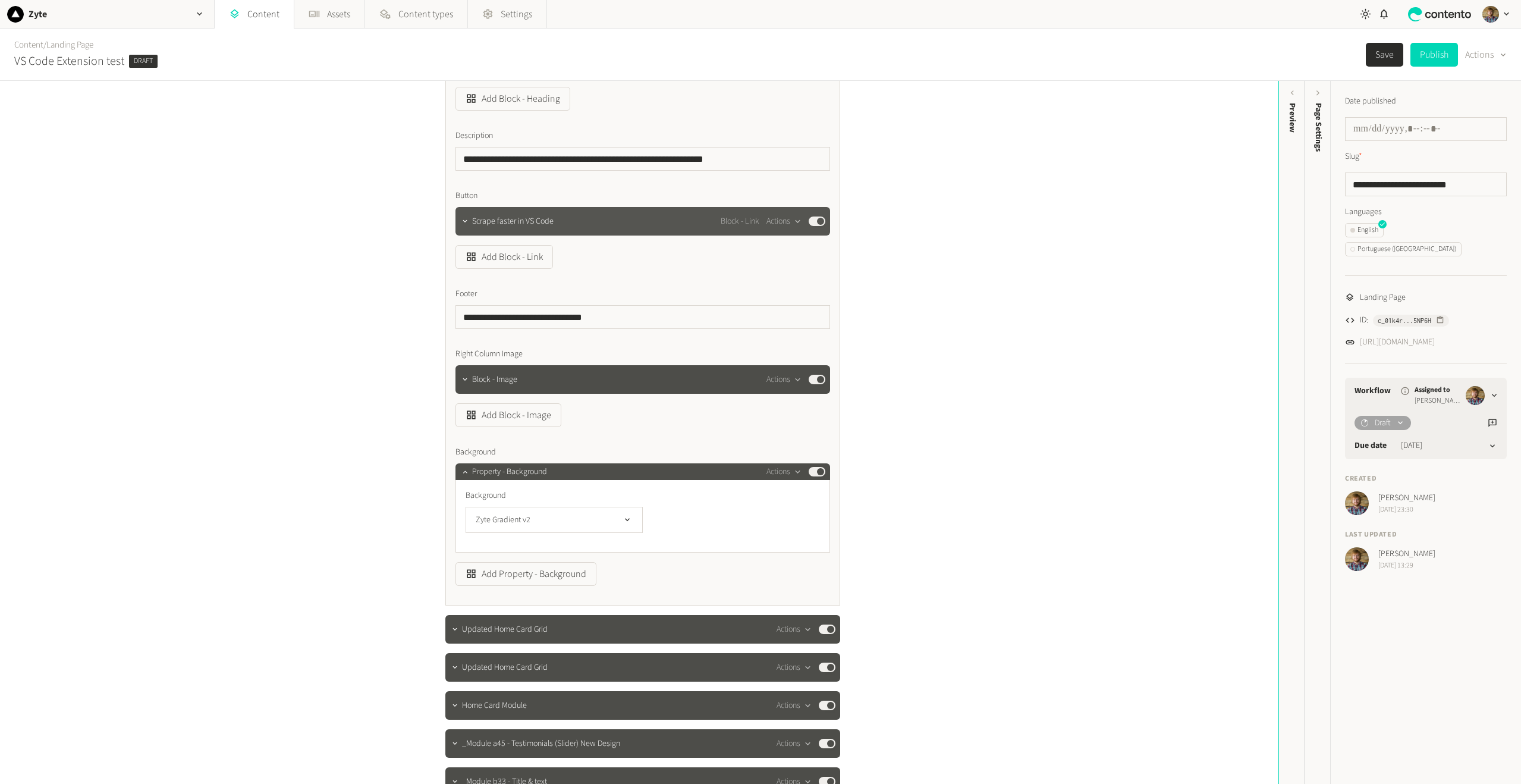
scroll to position [654, 0]
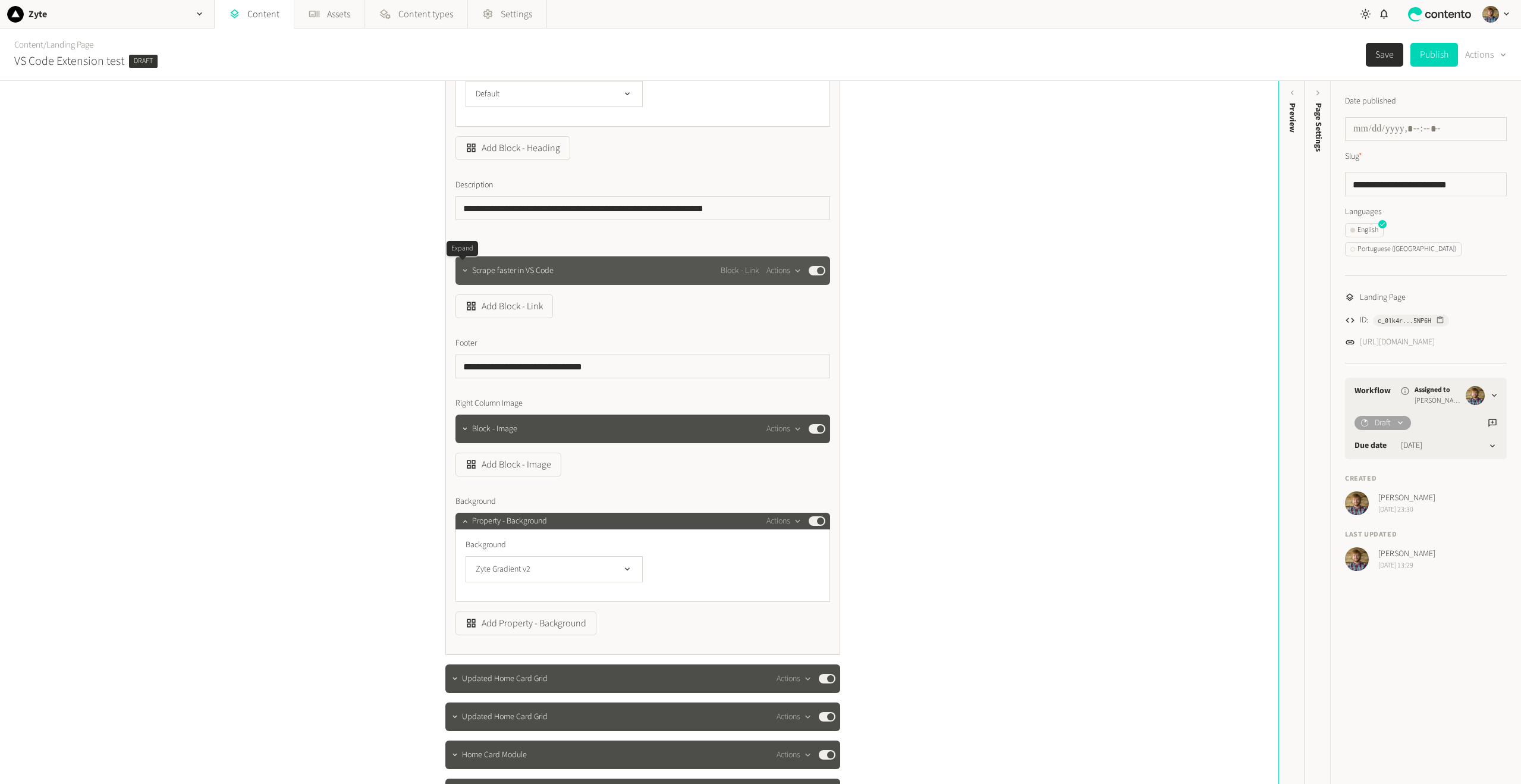
click at [466, 268] on icon "button" at bounding box center [464, 270] width 8 height 8
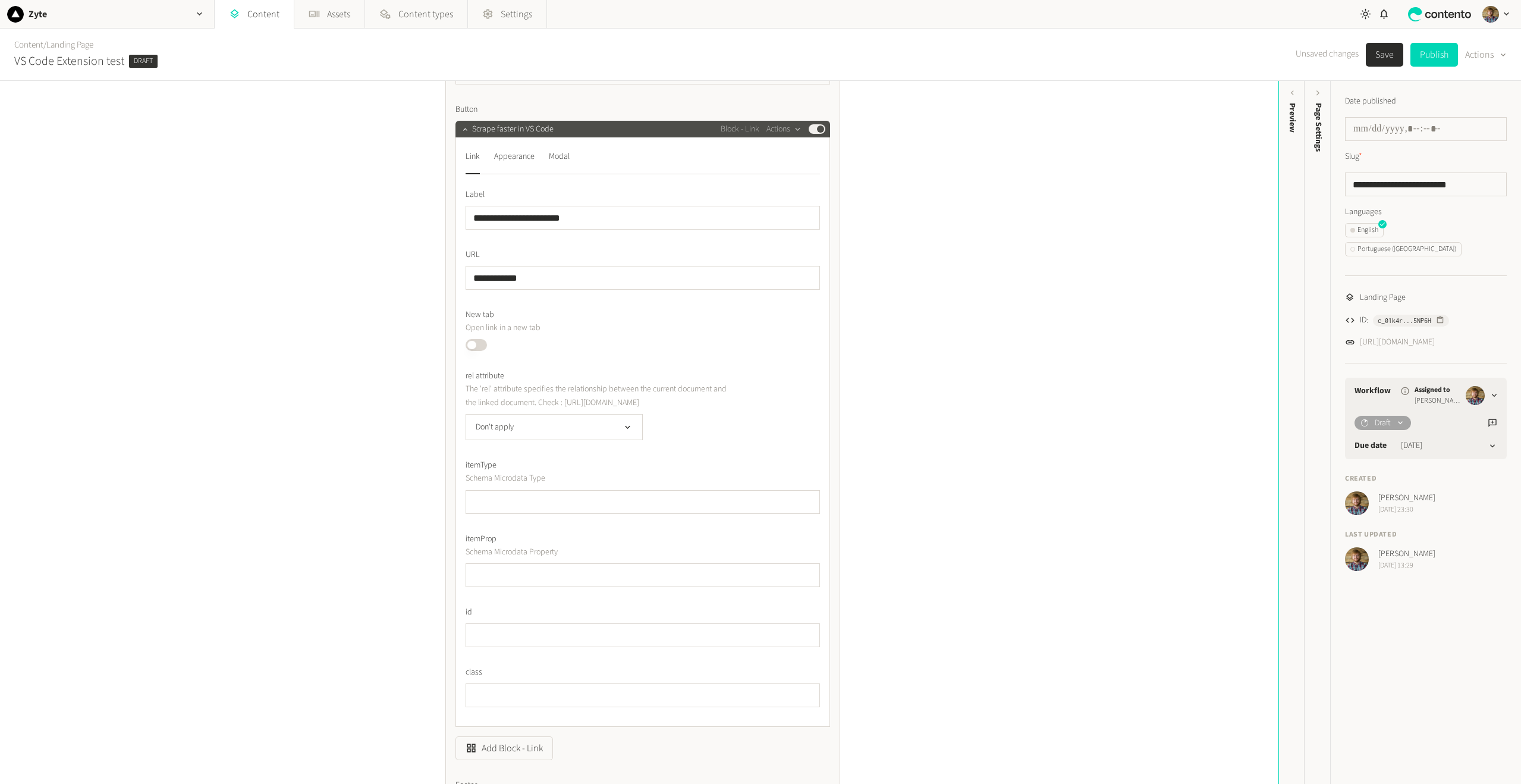
scroll to position [773, 0]
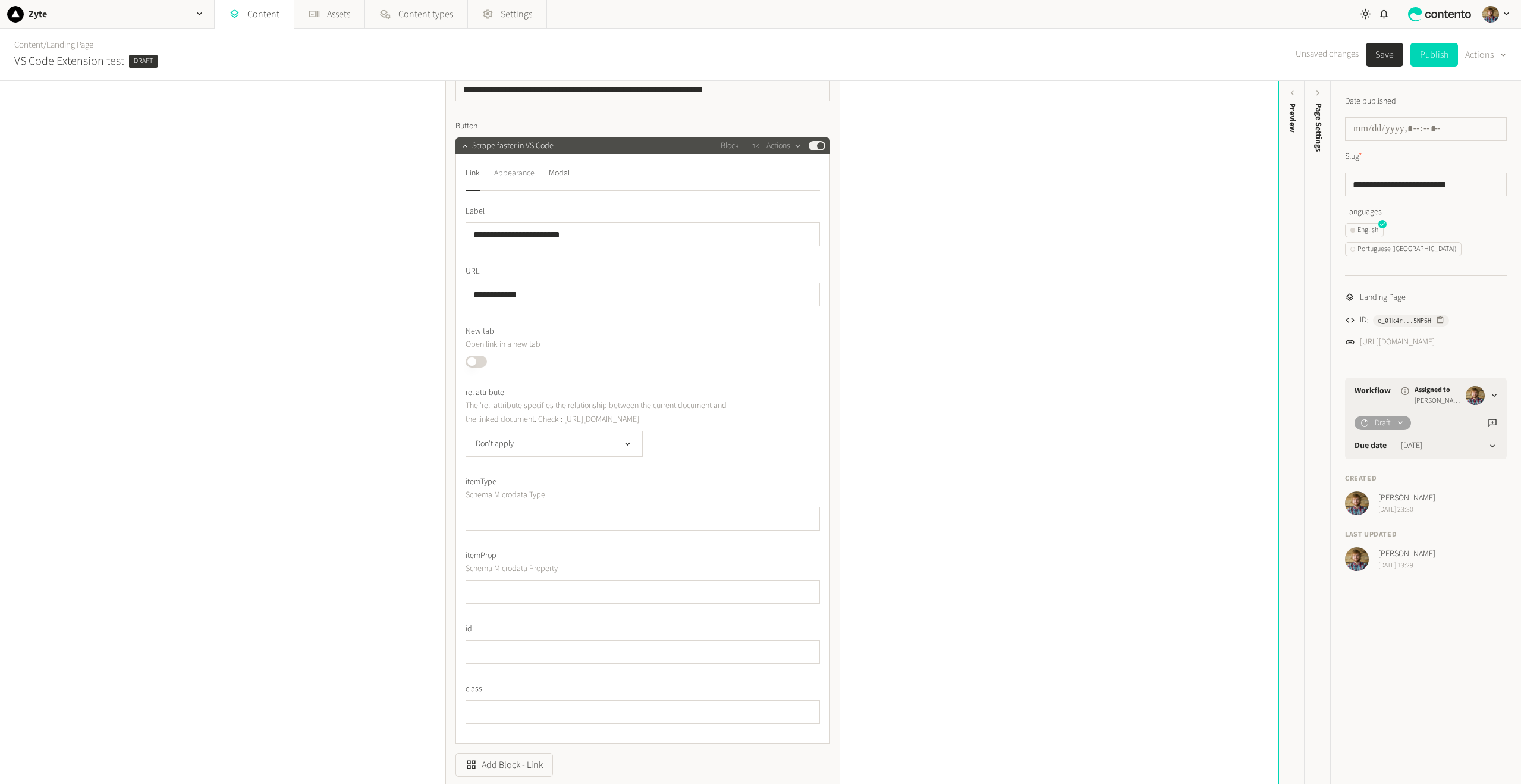
click at [511, 177] on div "Appearance" at bounding box center [514, 173] width 41 height 19
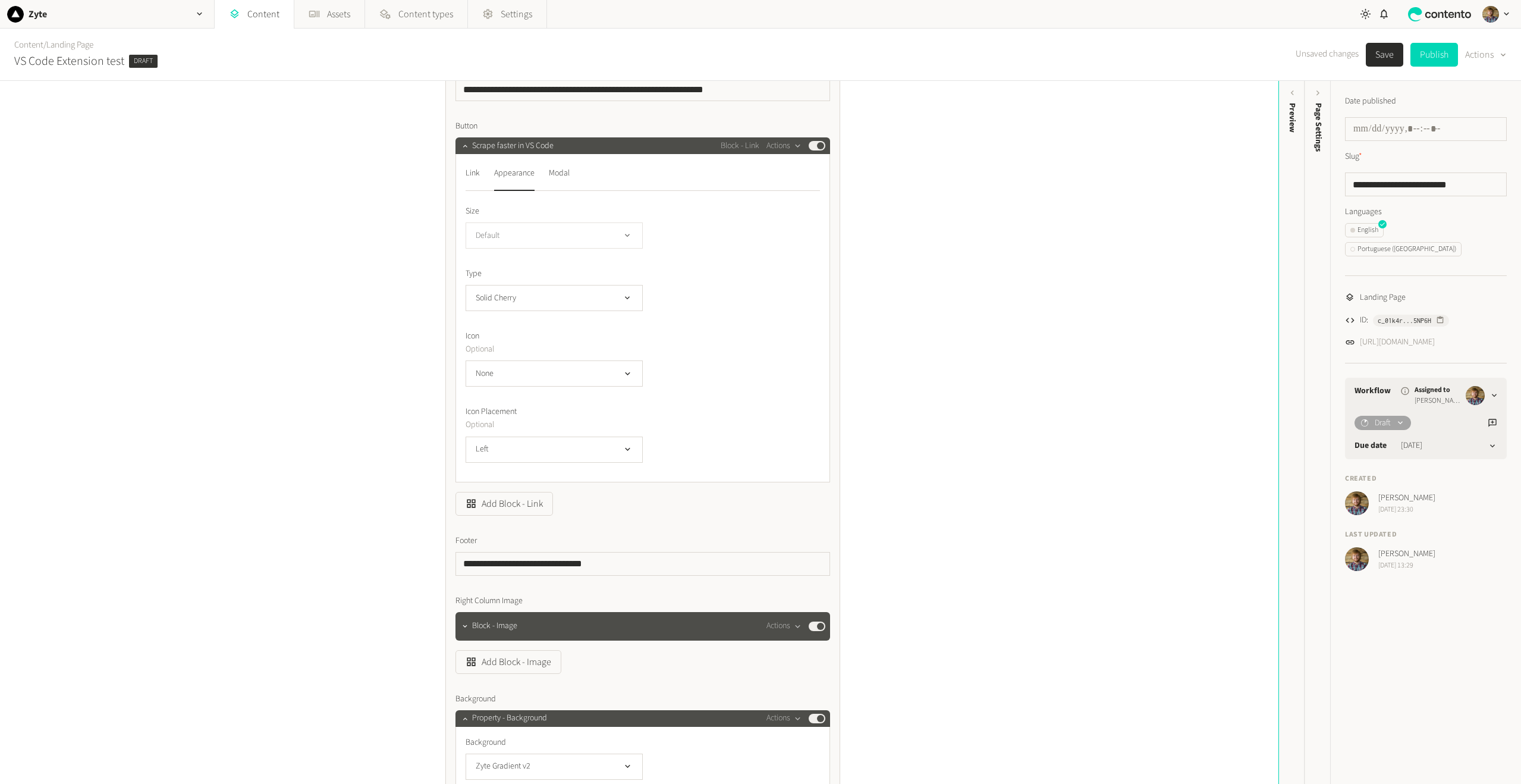
click at [605, 234] on button "Default" at bounding box center [554, 235] width 177 height 26
click at [600, 233] on button "Default" at bounding box center [554, 235] width 177 height 26
click at [627, 304] on button "Solid Cherry" at bounding box center [554, 298] width 177 height 26
click at [612, 300] on button "Solid Cherry" at bounding box center [554, 298] width 177 height 26
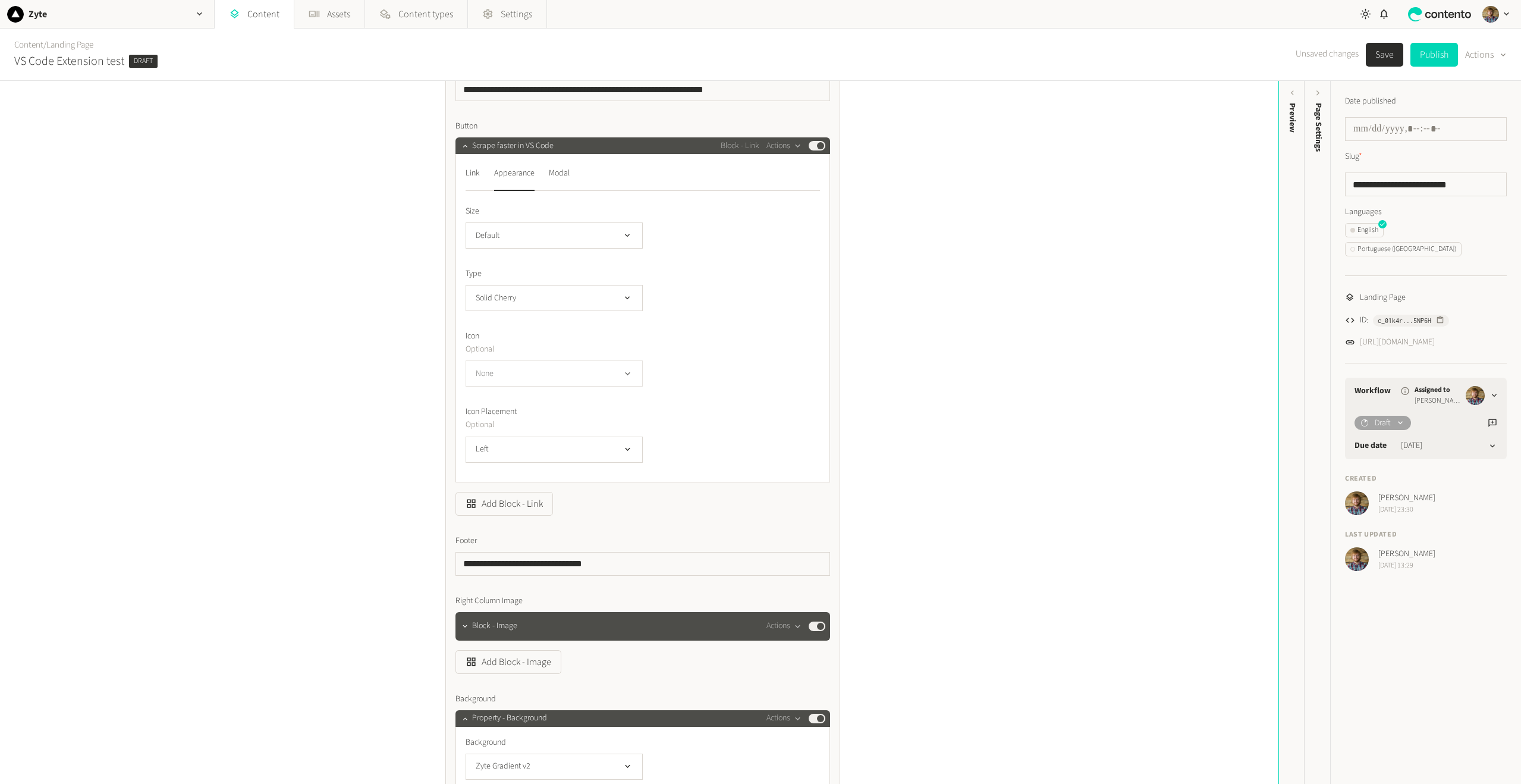
click at [610, 369] on button "None" at bounding box center [554, 373] width 177 height 26
click at [624, 378] on icon "button" at bounding box center [627, 373] width 10 height 10
click at [583, 299] on button "Solid Cherry" at bounding box center [554, 298] width 177 height 26
click at [560, 430] on li "Text Purple" at bounding box center [554, 441] width 176 height 24
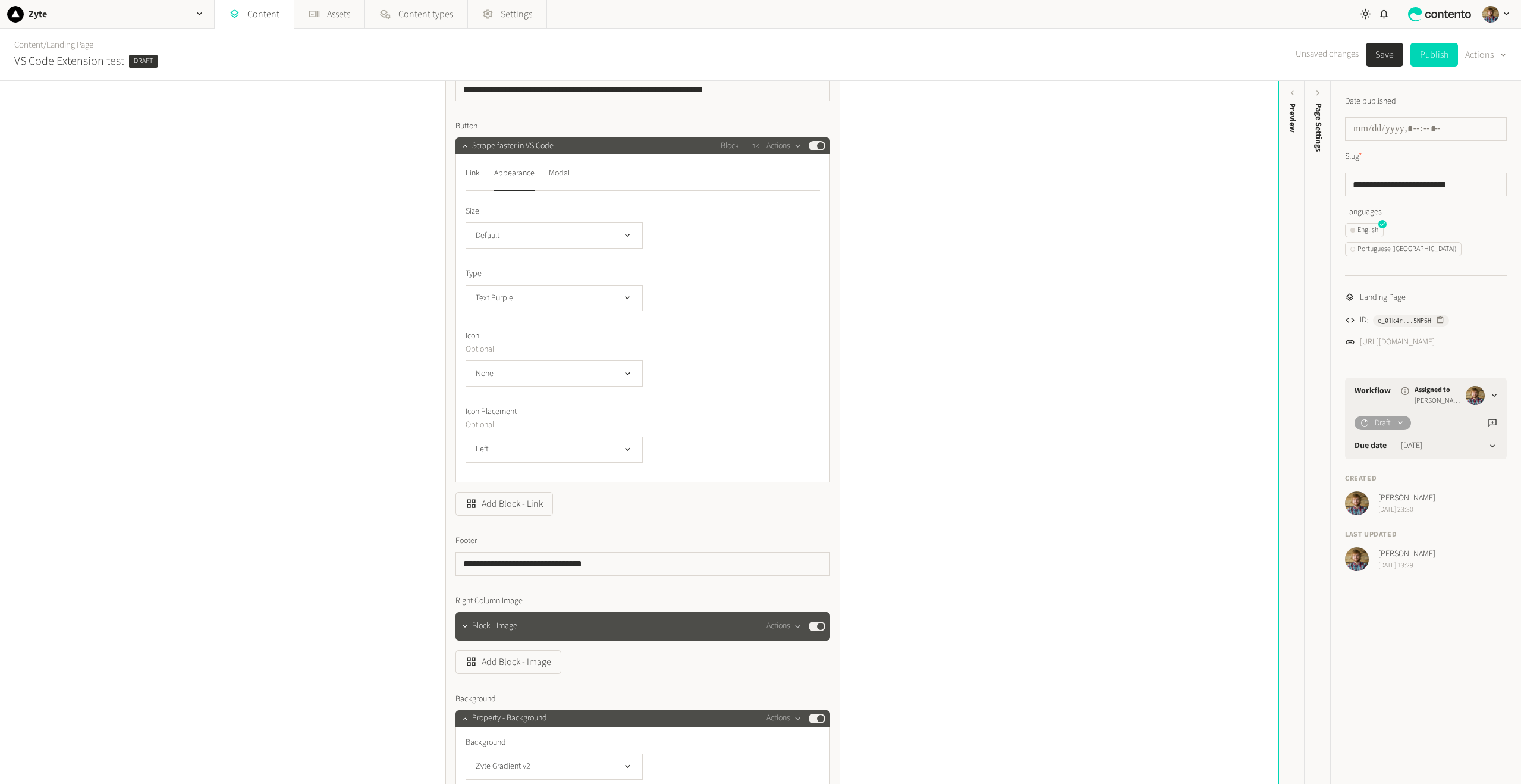
click at [1383, 56] on button "Save" at bounding box center [1384, 54] width 37 height 24
click at [555, 176] on div "Modal" at bounding box center [559, 173] width 21 height 19
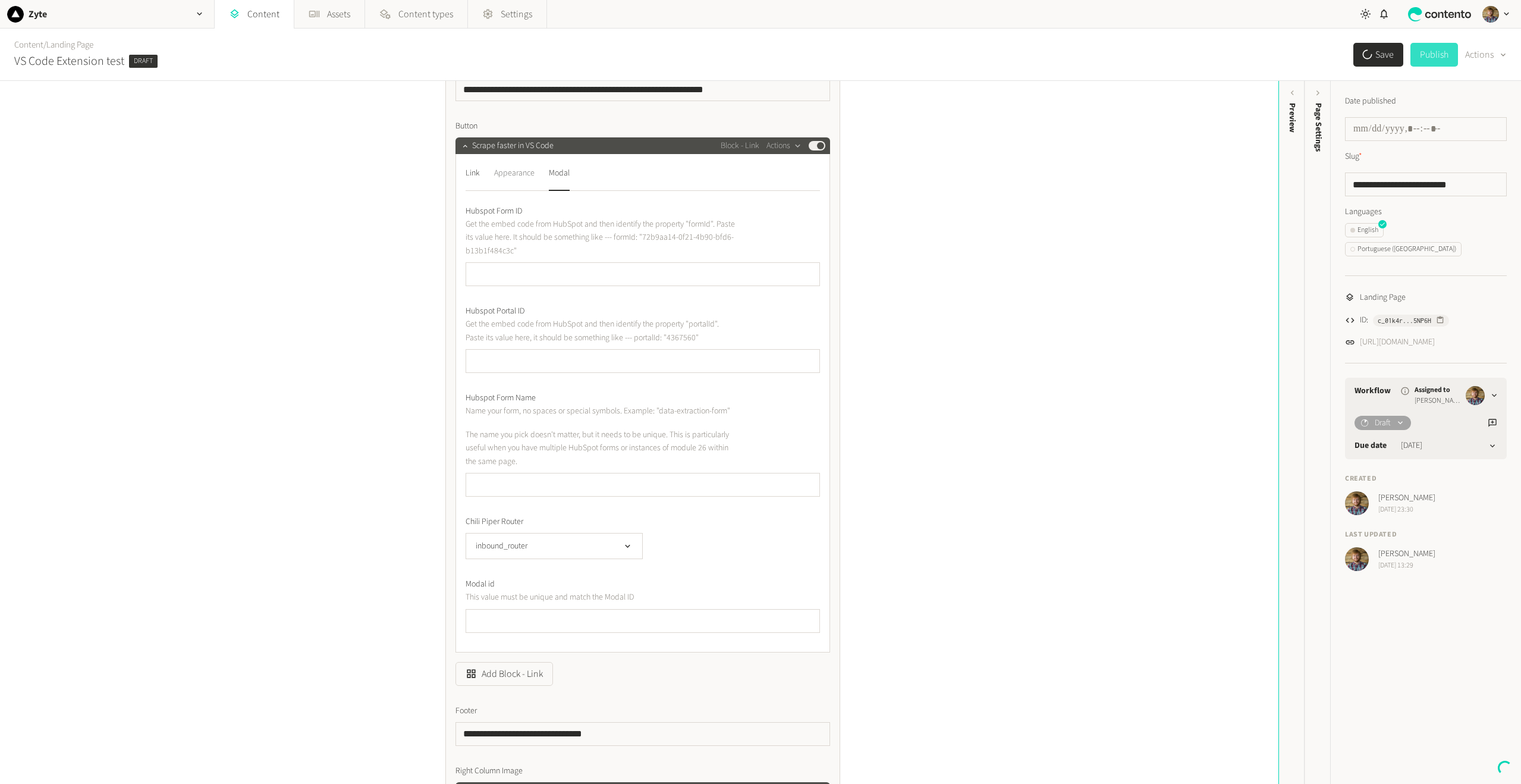
click at [509, 175] on div "Appearance" at bounding box center [514, 173] width 41 height 19
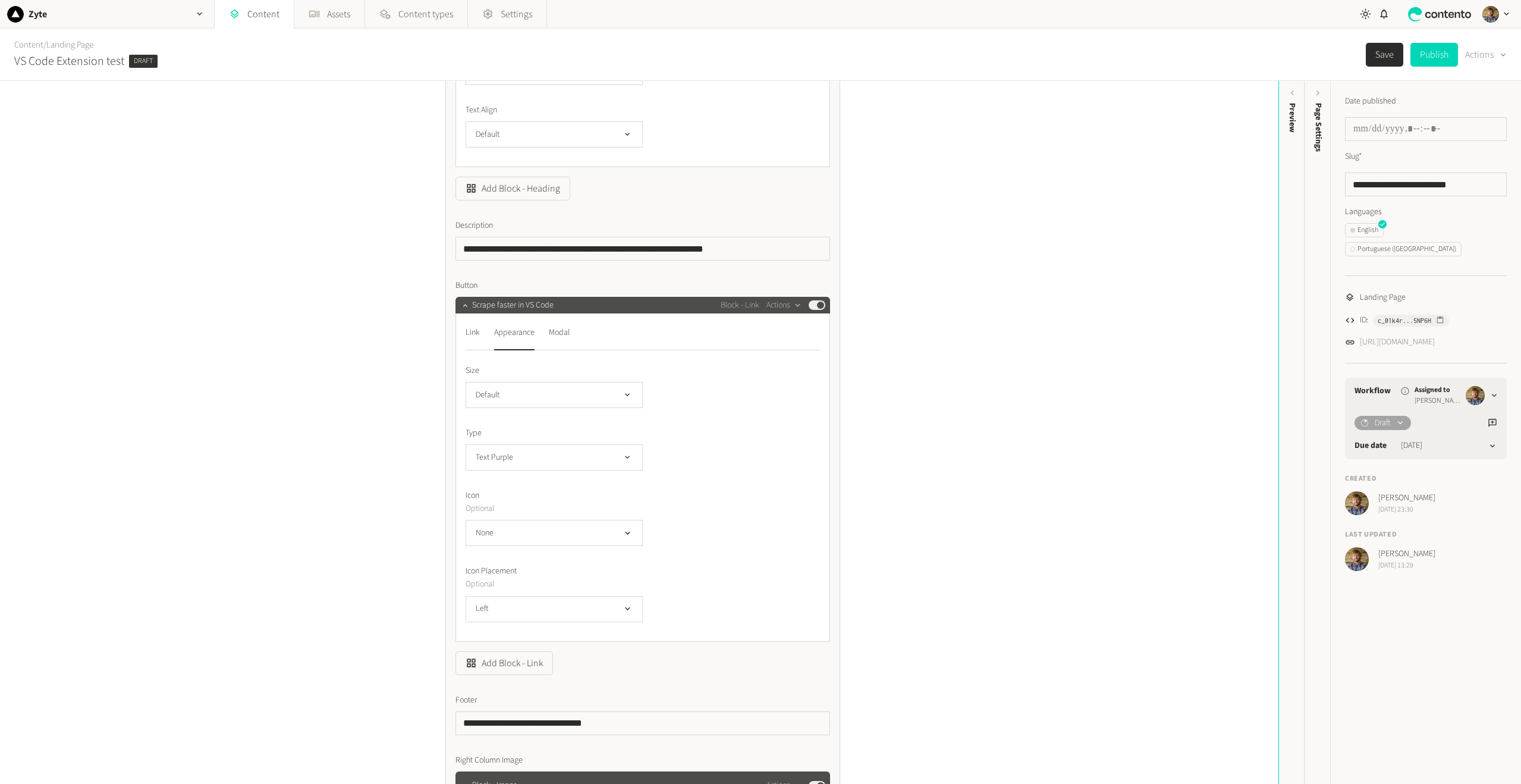
scroll to position [595, 0]
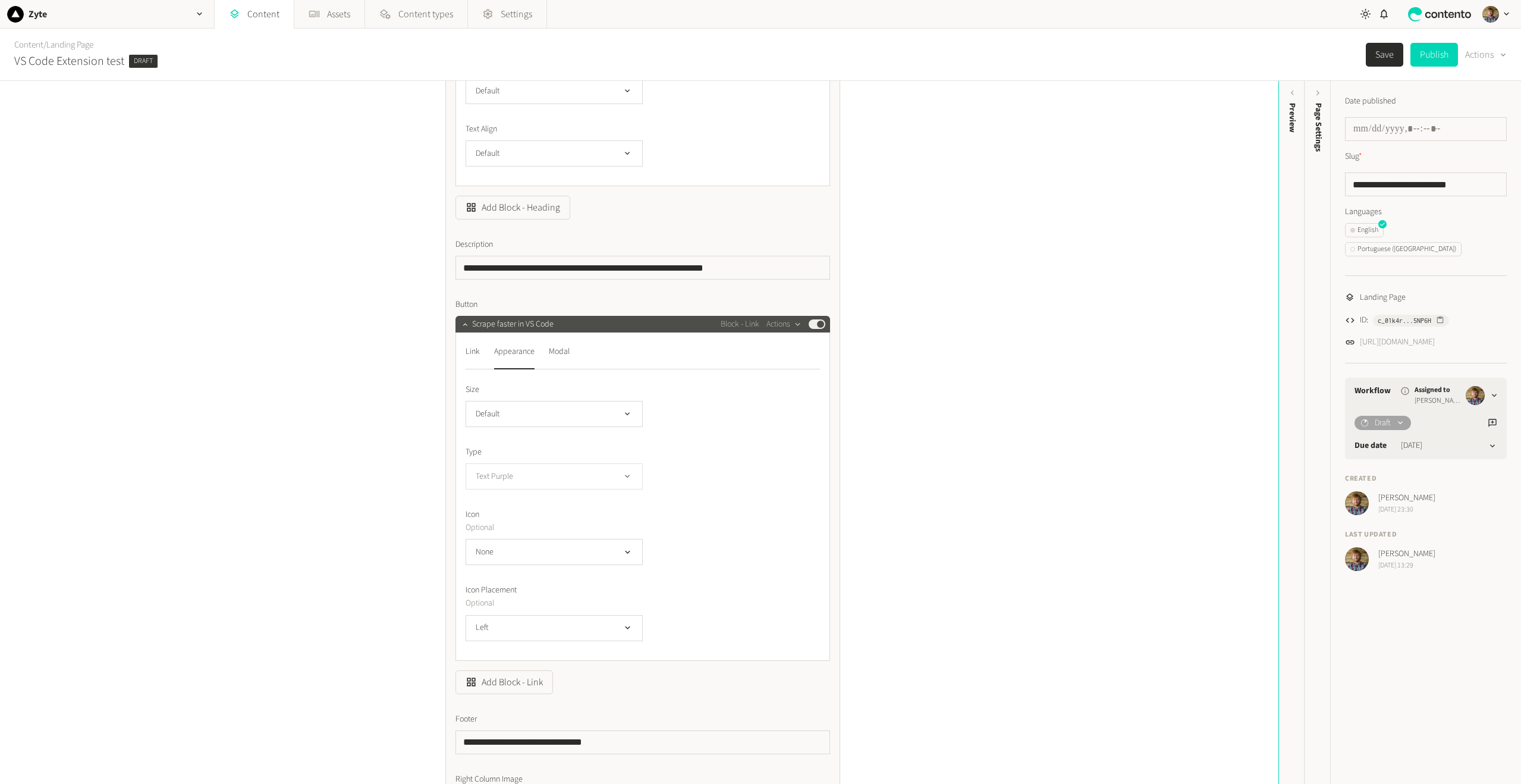
click at [606, 472] on button "Text Purple" at bounding box center [554, 476] width 177 height 26
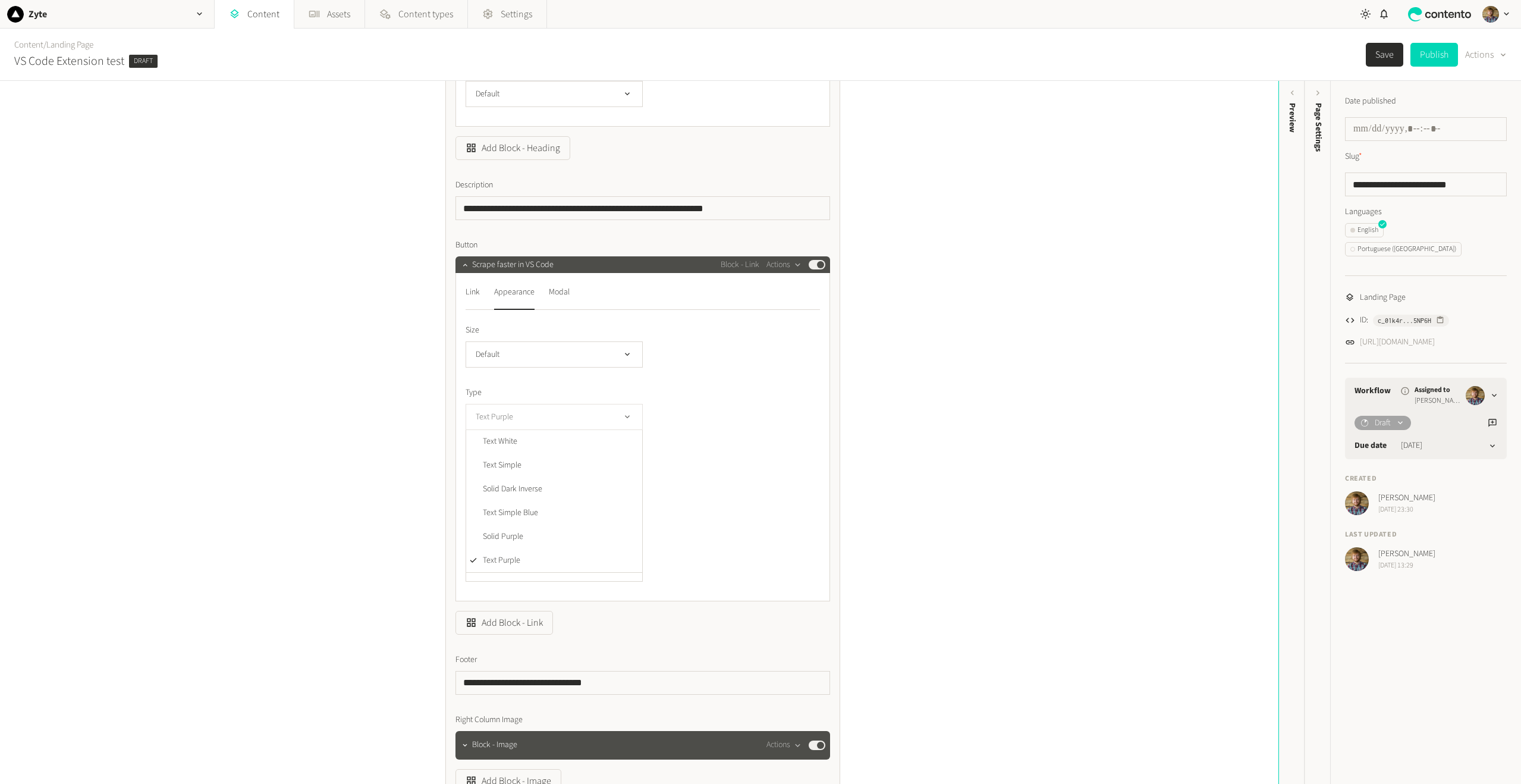
click at [591, 422] on button "Text Purple" at bounding box center [554, 416] width 177 height 26
click at [543, 517] on span "Solid Background Dependant" at bounding box center [531, 513] width 98 height 13
click at [1384, 53] on button "Save" at bounding box center [1384, 54] width 37 height 24
